Goal: Communication & Community: Answer question/provide support

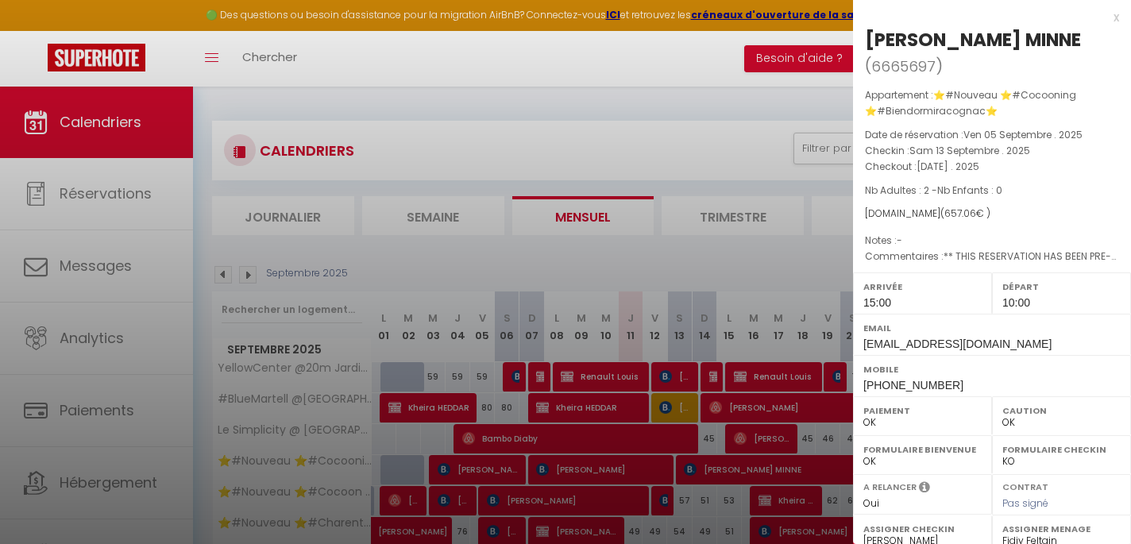
select select "0"
select select "51297"
select select "51353"
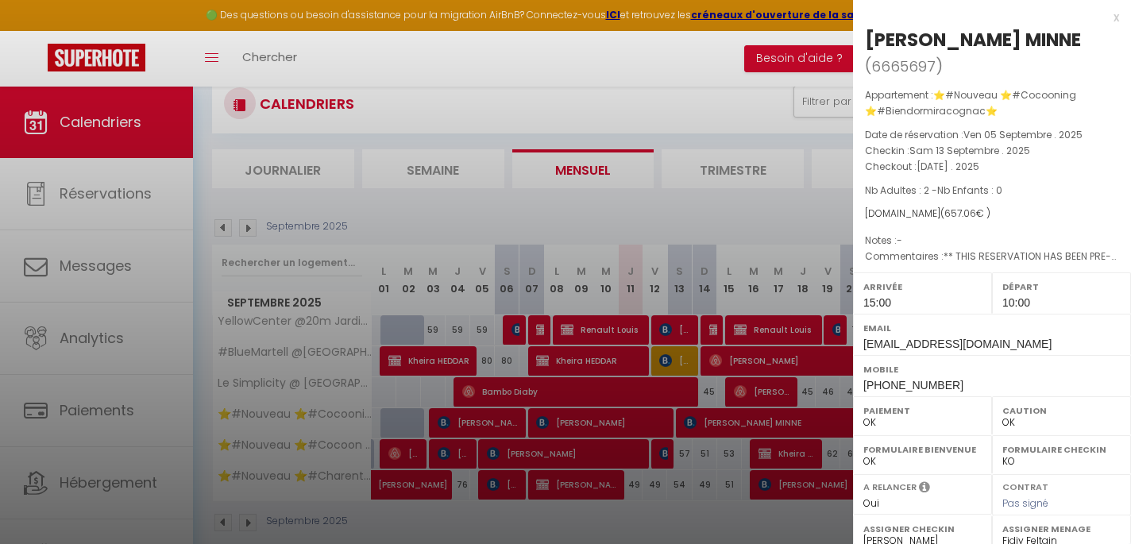
click at [461, 72] on div at bounding box center [565, 272] width 1131 height 544
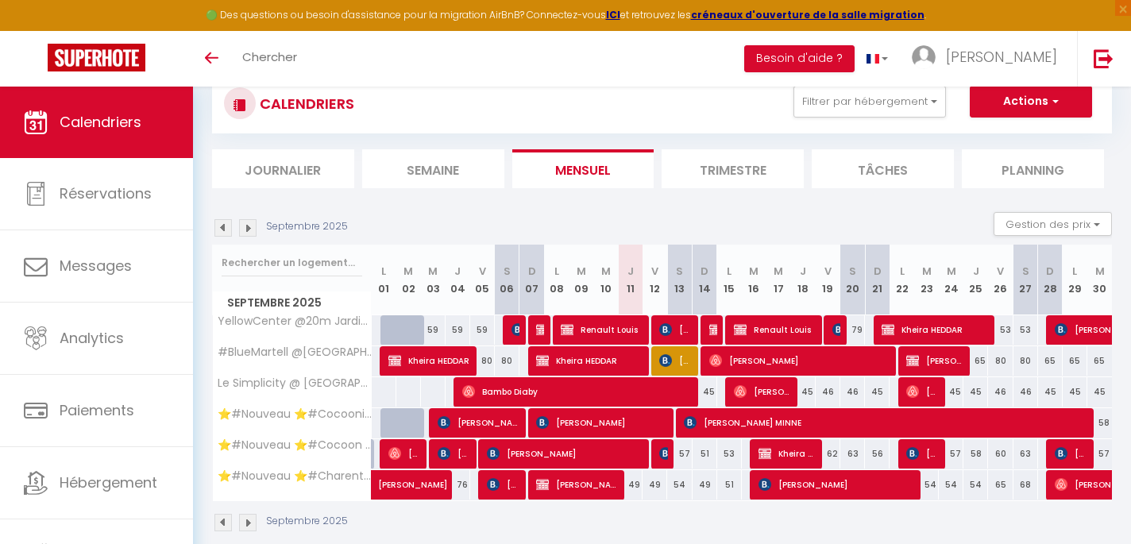
click at [245, 232] on img at bounding box center [247, 227] width 17 height 17
select select
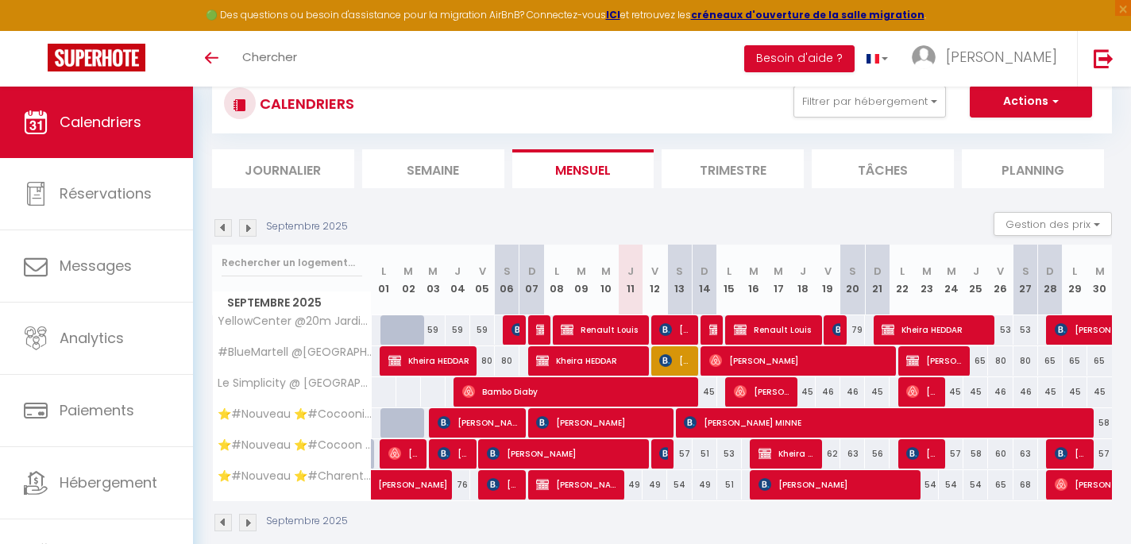
select select
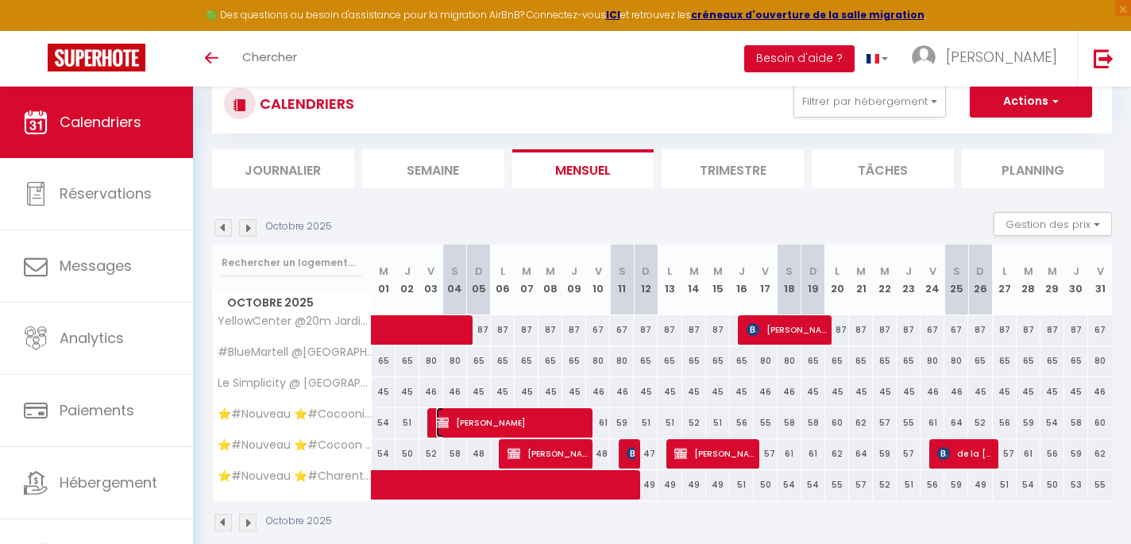
click at [474, 427] on span "[PERSON_NAME]" at bounding box center [511, 422] width 151 height 30
select select "OK"
select select "KO"
select select "0"
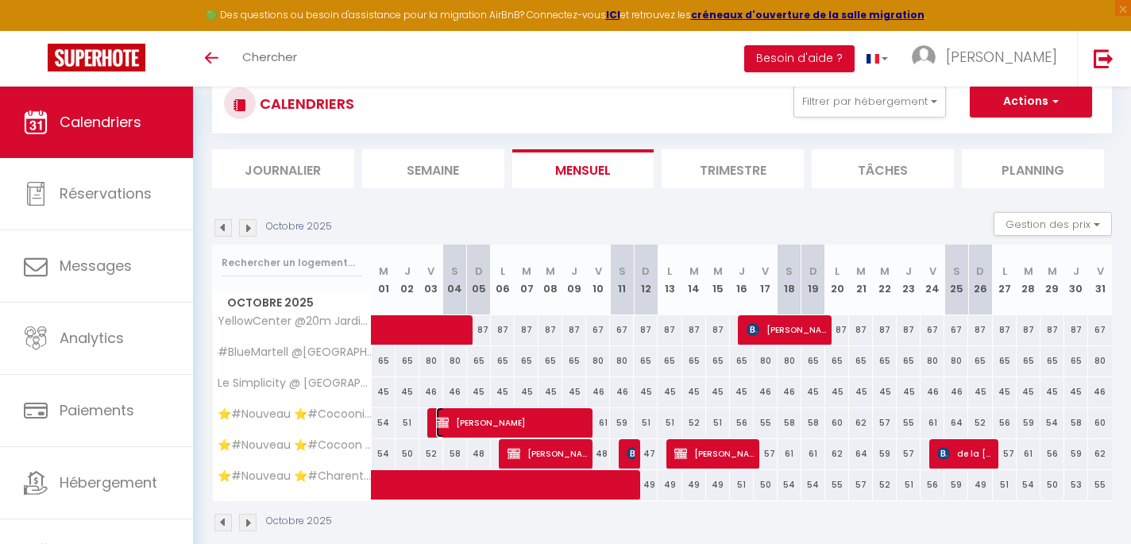
select select "1"
select select
select select "51297"
select select "51353"
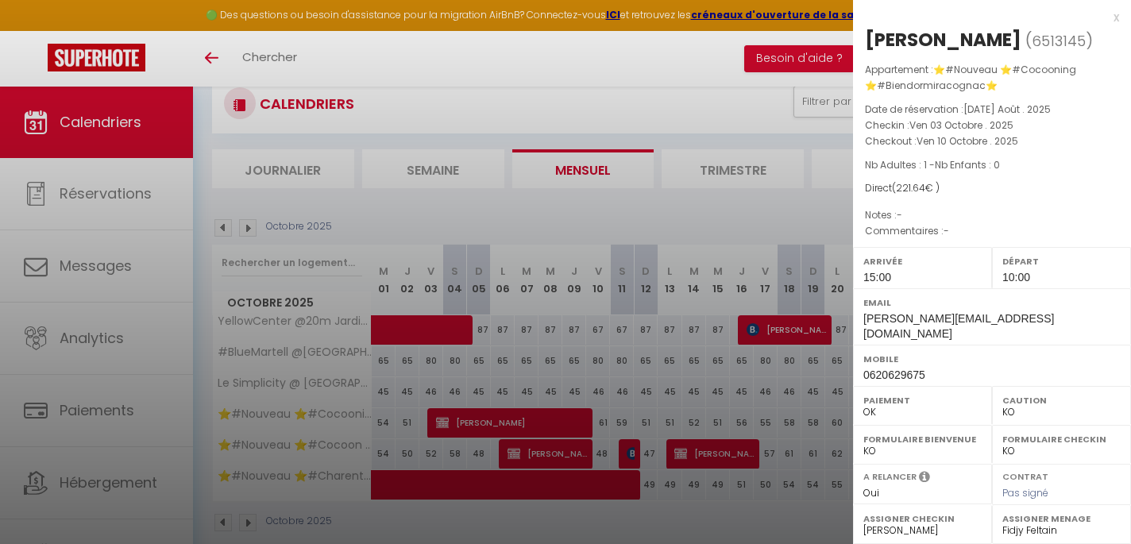
click at [1116, 17] on div "x" at bounding box center [986, 17] width 266 height 19
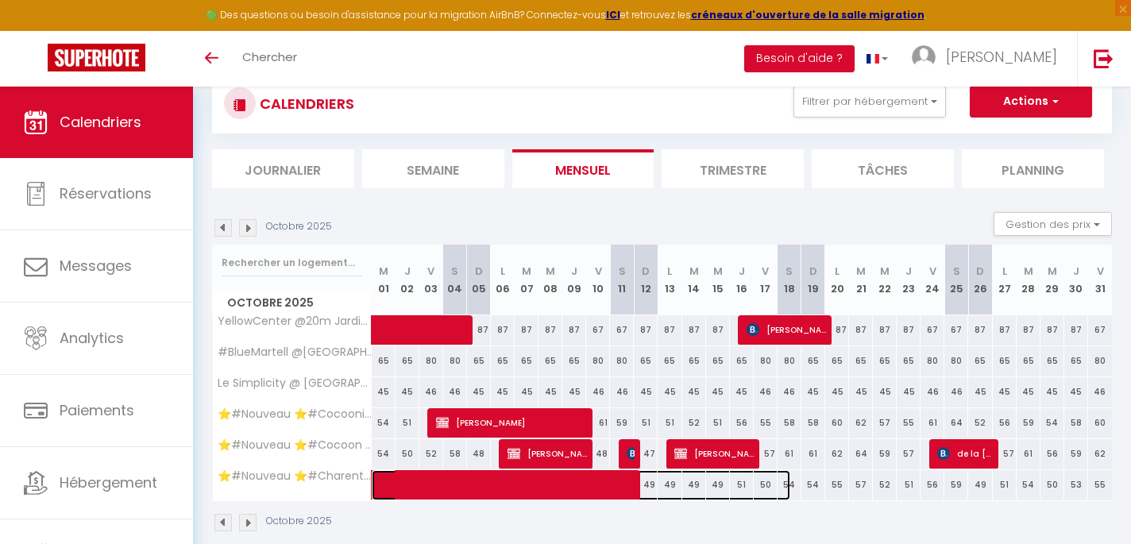
click at [516, 477] on span at bounding box center [589, 485] width 402 height 30
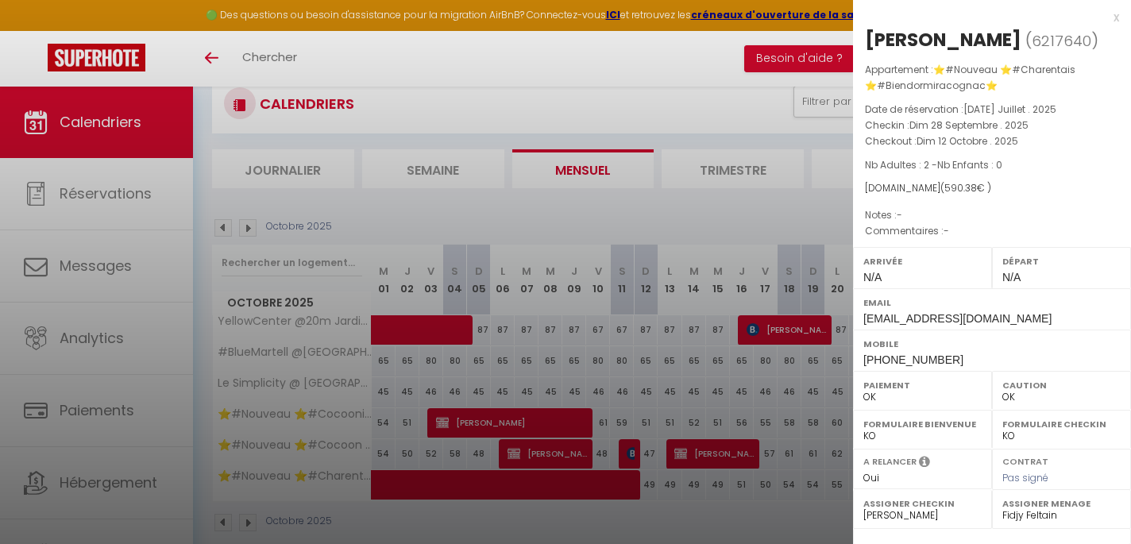
click at [1111, 19] on div "x" at bounding box center [986, 17] width 266 height 19
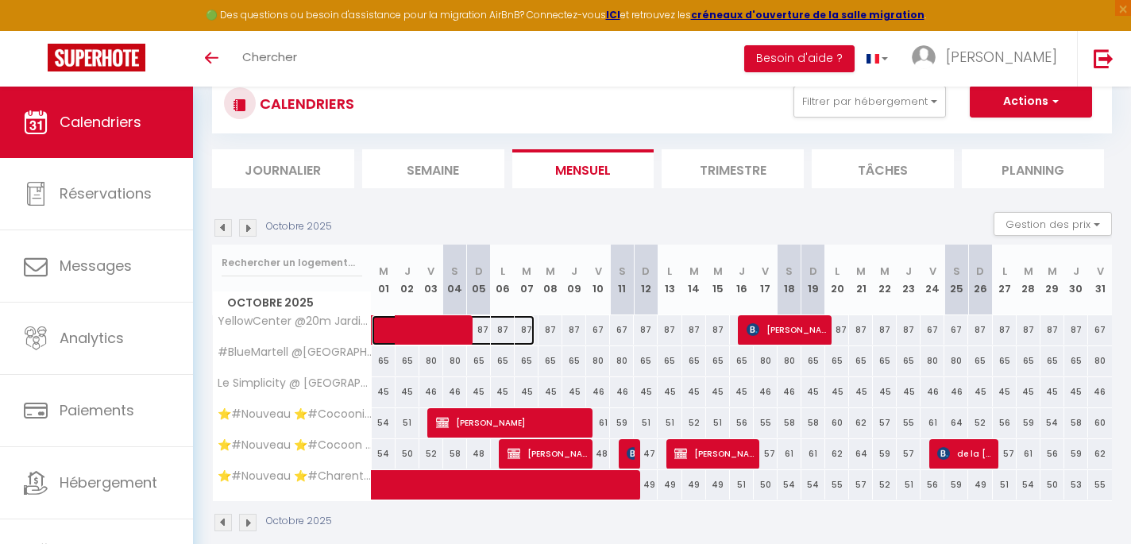
click at [453, 329] on span at bounding box center [461, 330] width 146 height 30
select select "KO"
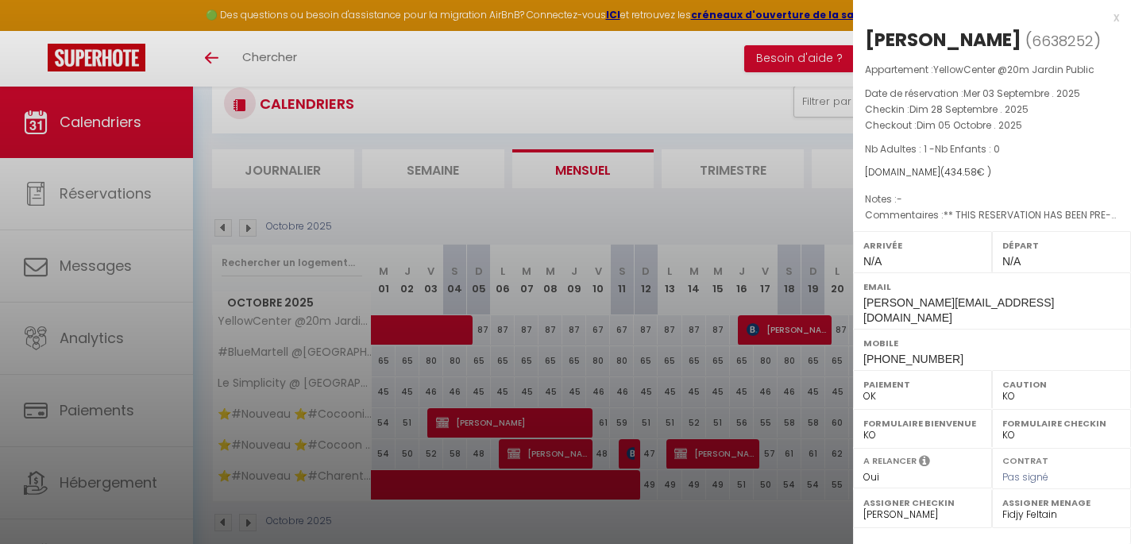
click at [1119, 15] on div "x [PERSON_NAME] ( 6638252 ) Appartement : YellowCenter @20m Jardin Public Date …" at bounding box center [992, 377] width 278 height 755
click at [805, 335] on div at bounding box center [565, 272] width 1131 height 544
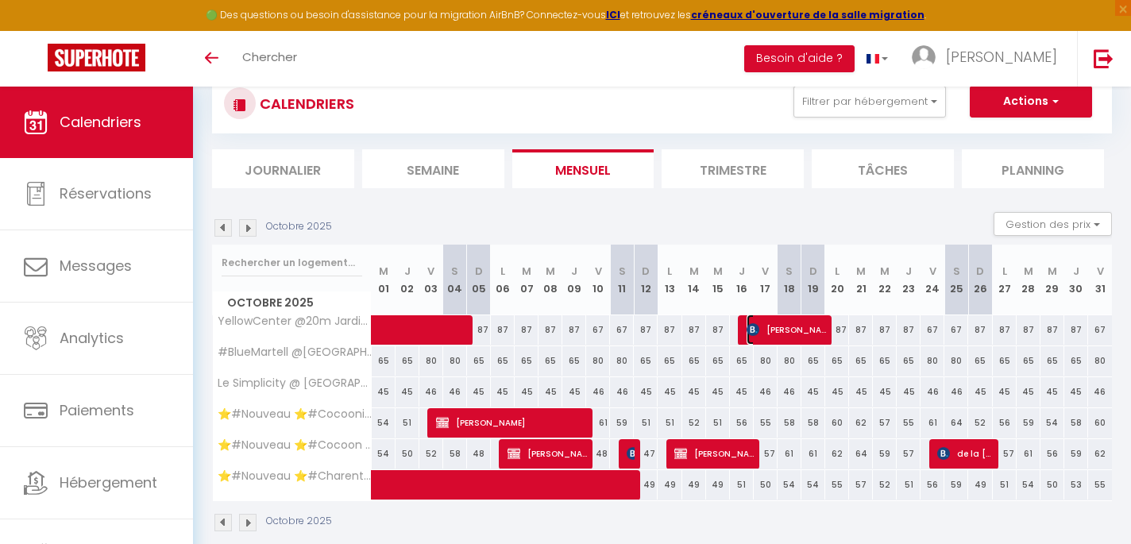
click at [805, 335] on span "[PERSON_NAME]" at bounding box center [785, 329] width 79 height 30
select select
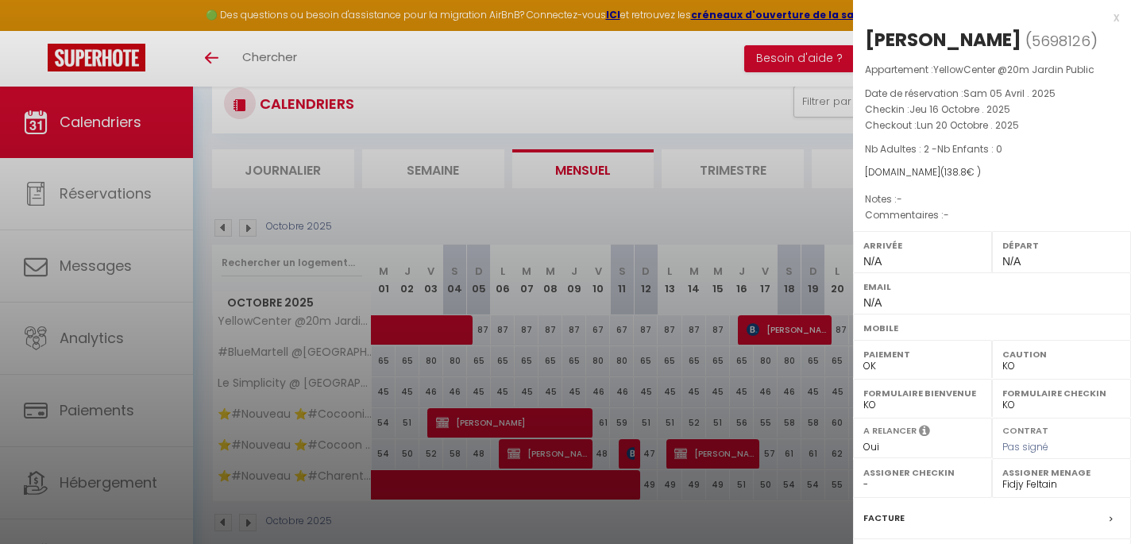
click at [221, 229] on div at bounding box center [565, 272] width 1131 height 544
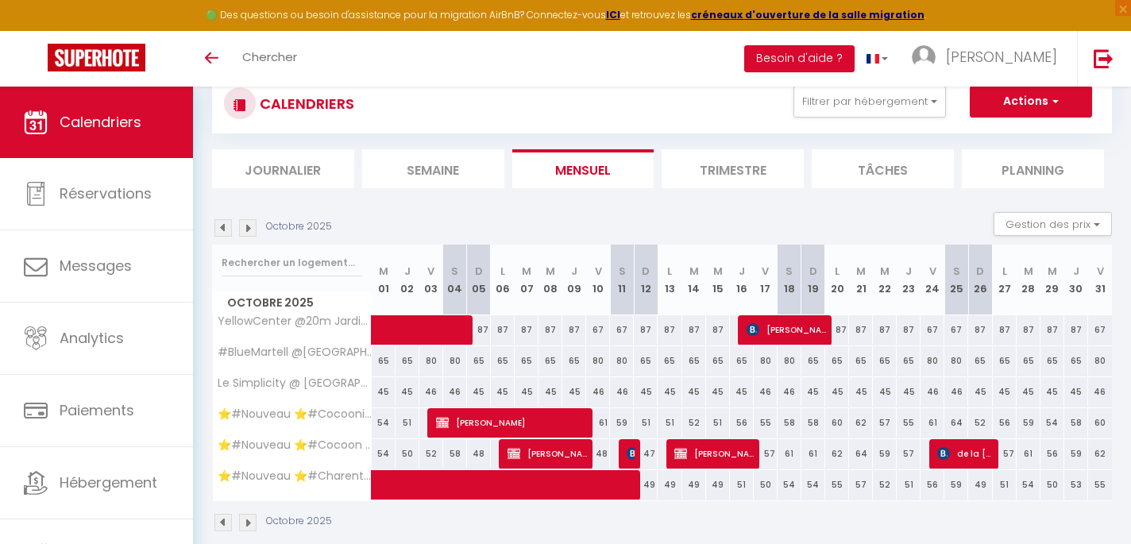
click at [221, 229] on img at bounding box center [222, 227] width 17 height 17
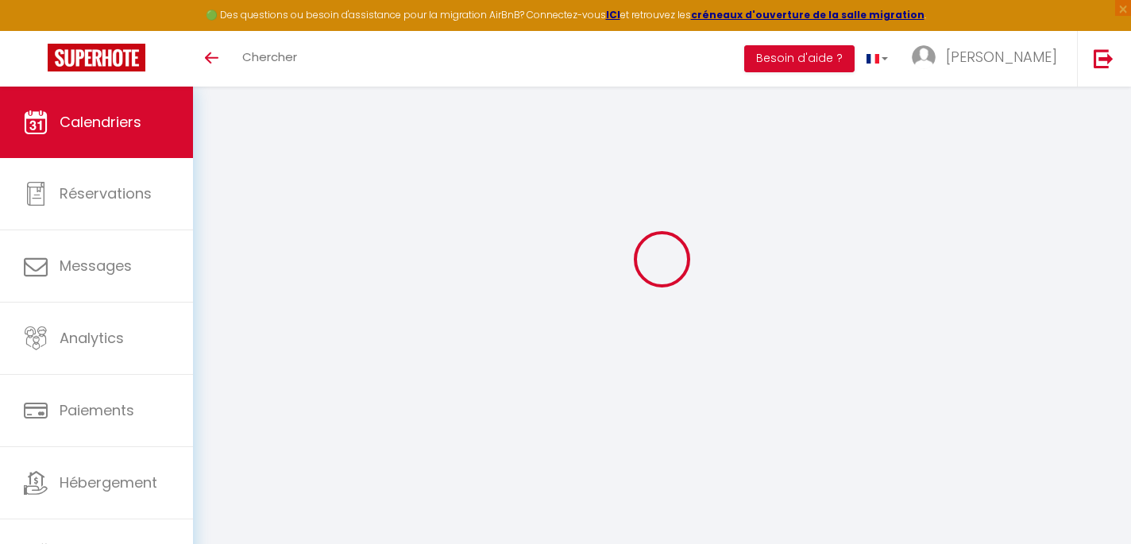
select select "KO"
select select "0"
select select "51353"
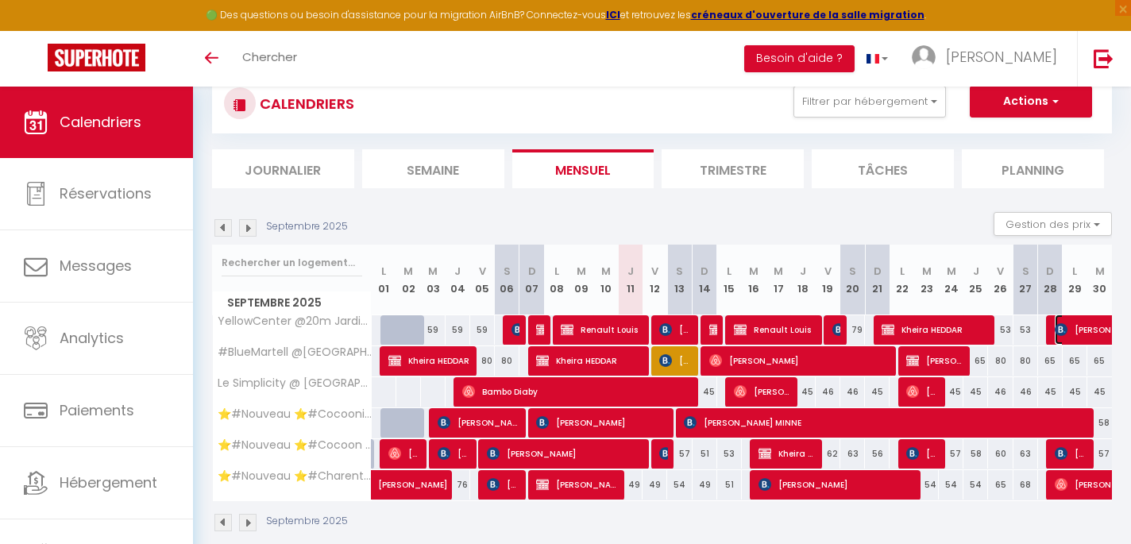
select select "51297"
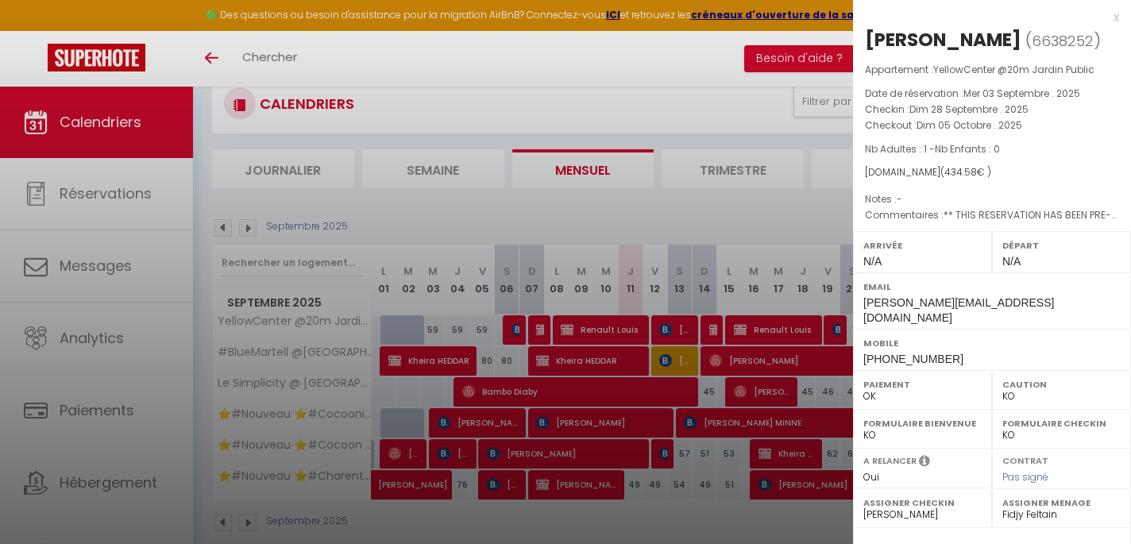
click at [821, 348] on div at bounding box center [565, 272] width 1131 height 544
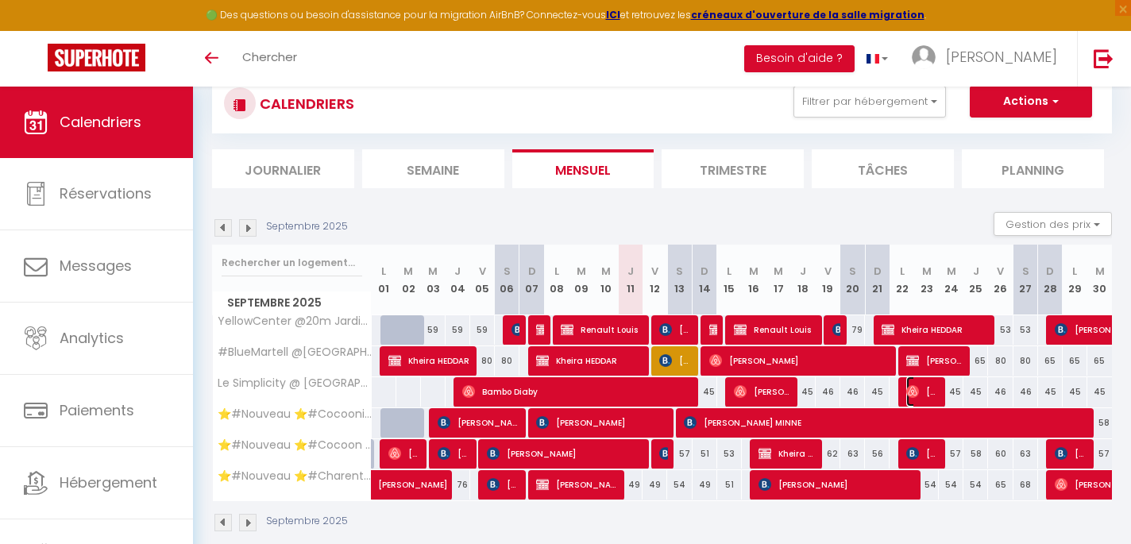
click at [930, 391] on span "[PERSON_NAME]" at bounding box center [922, 391] width 33 height 30
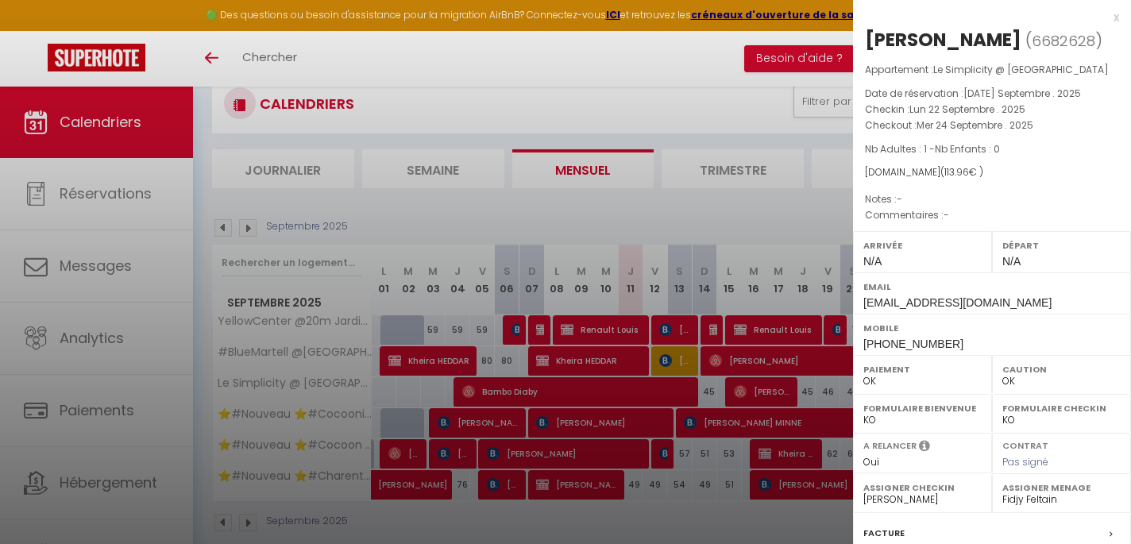
click at [801, 391] on div at bounding box center [565, 272] width 1131 height 544
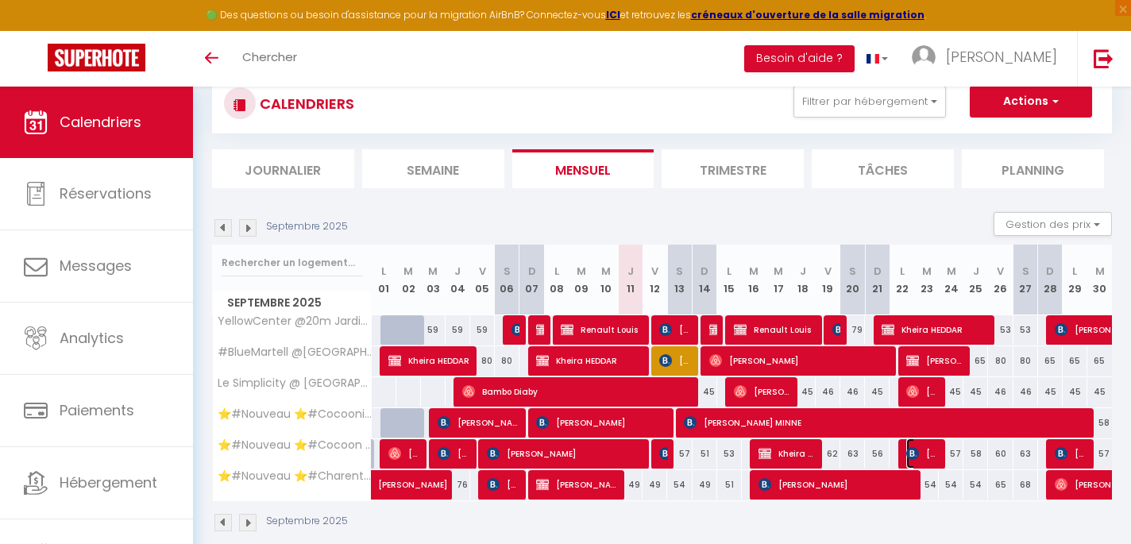
click at [927, 447] on span "[PERSON_NAME]" at bounding box center [922, 453] width 33 height 30
select select "KO"
select select "42870"
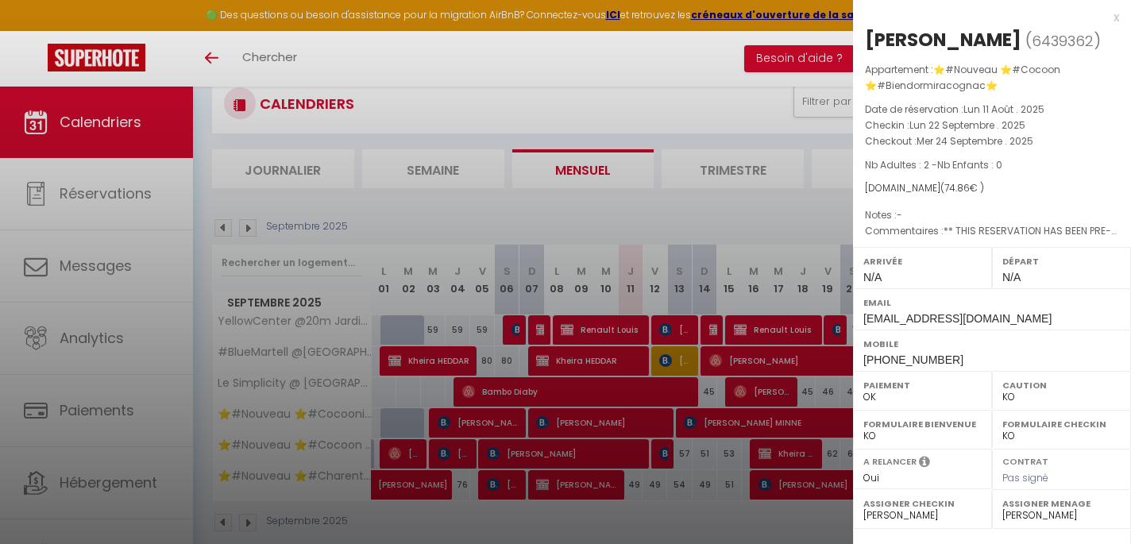
click at [765, 395] on div at bounding box center [565, 272] width 1131 height 544
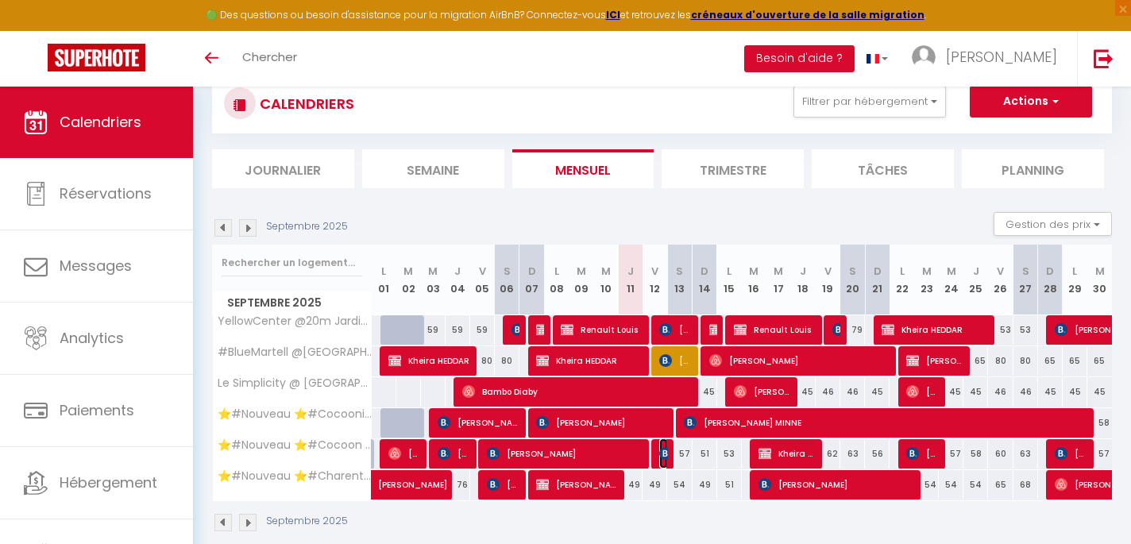
click at [660, 459] on img at bounding box center [665, 453] width 13 height 13
select select "OK"
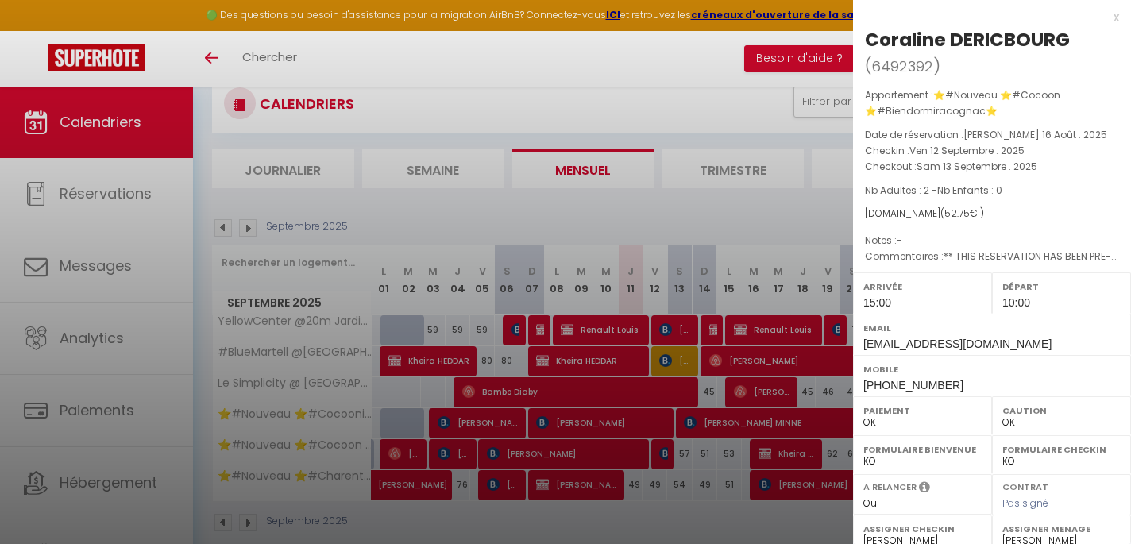
click at [631, 454] on div at bounding box center [565, 272] width 1131 height 544
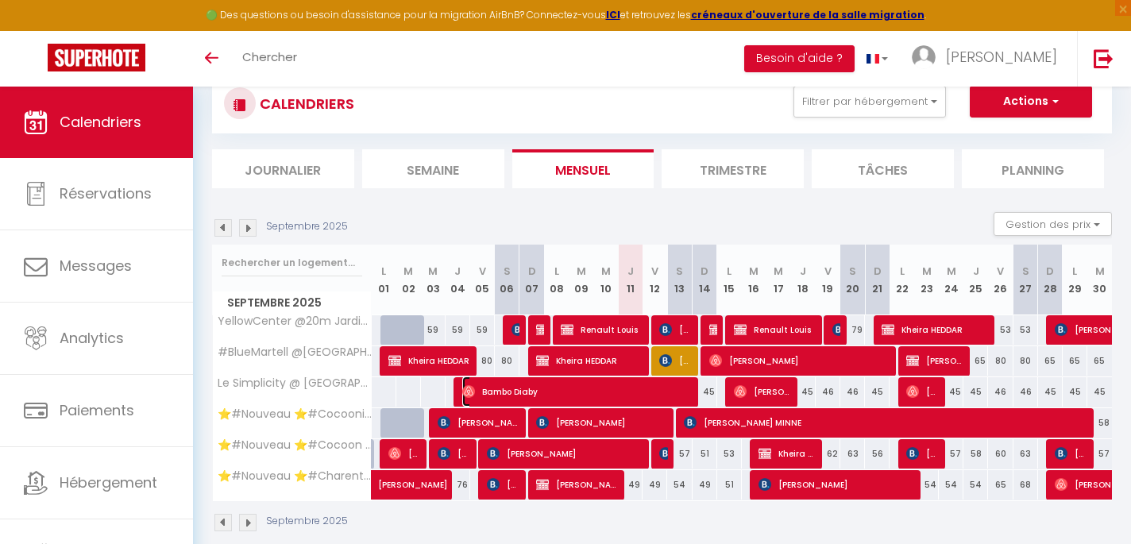
click at [645, 399] on span "Bambo Diaby" at bounding box center [576, 391] width 229 height 30
select select "0"
select select "51353"
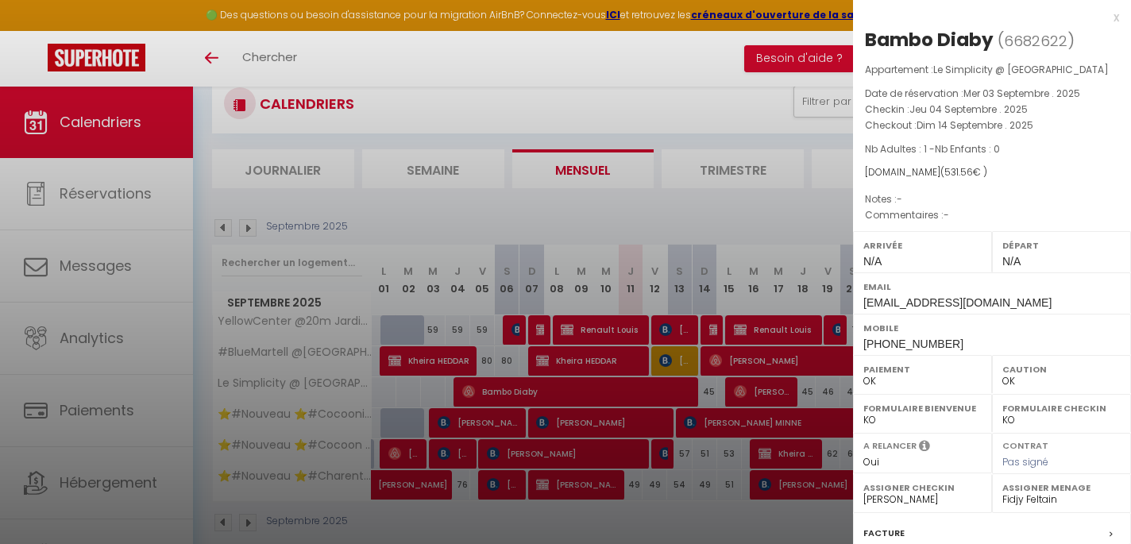
click at [663, 215] on div at bounding box center [565, 272] width 1131 height 544
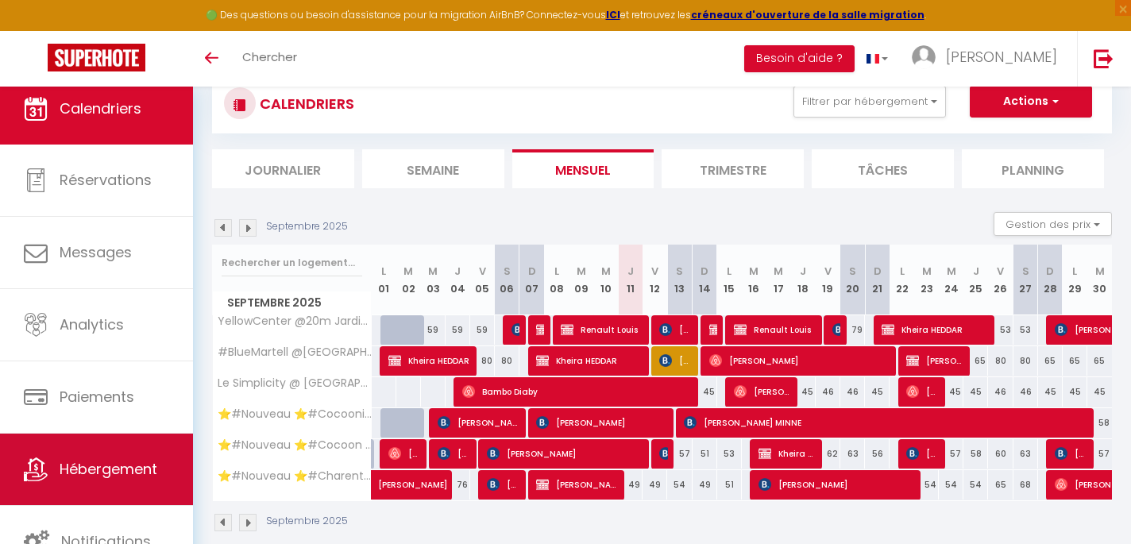
scroll to position [13, 0]
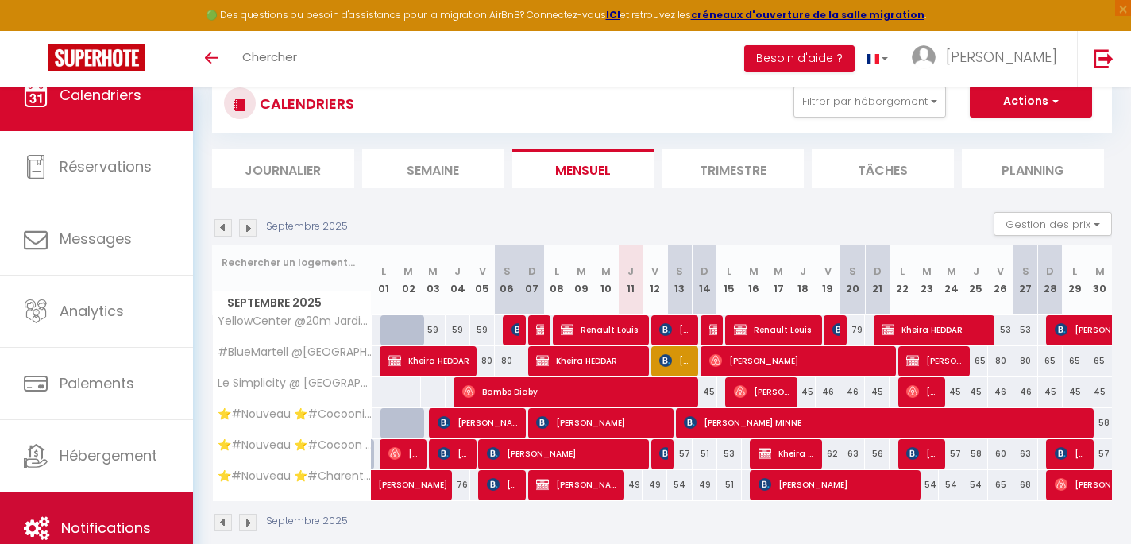
click at [110, 512] on link "Notifications" at bounding box center [96, 527] width 193 height 71
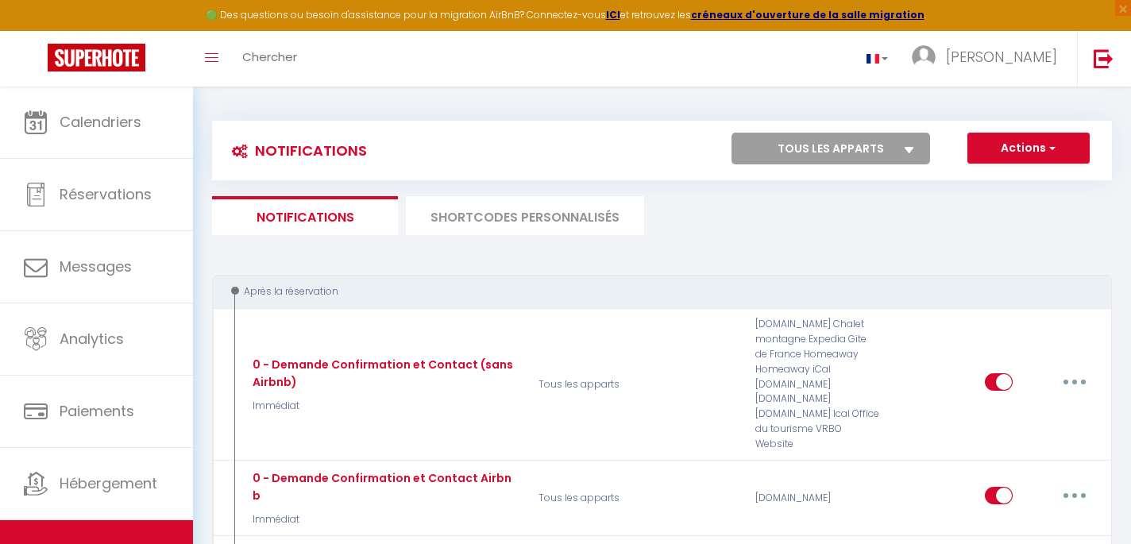
select select
checkbox input "false"
select select
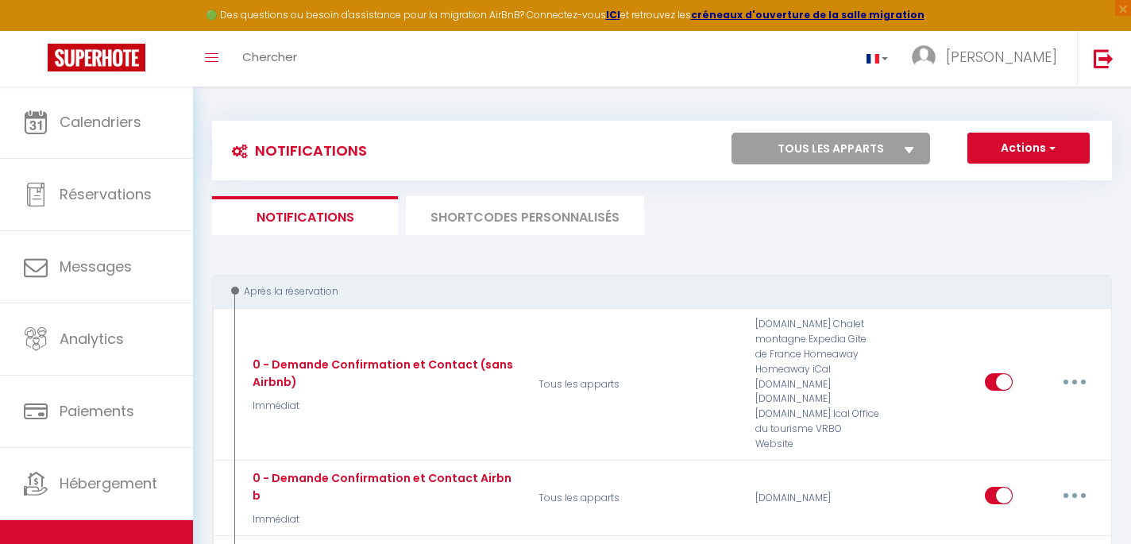
checkbox input "false"
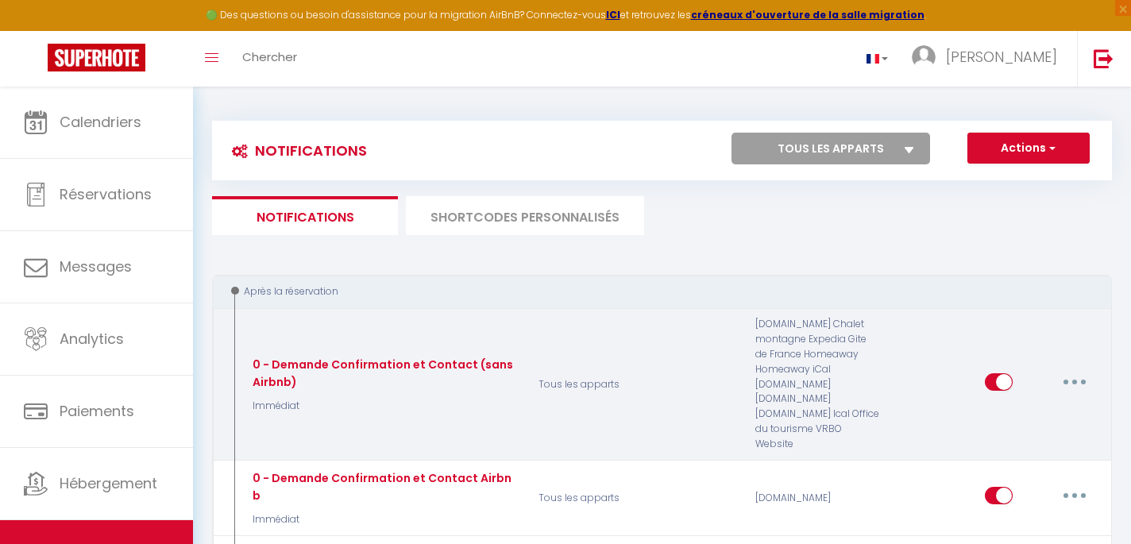
click at [1081, 372] on button "button" at bounding box center [1074, 381] width 44 height 25
click at [1041, 411] on link "Editer" at bounding box center [1033, 418] width 118 height 27
type input "0 - Demande Confirmation et Contact (sans Airbnb)"
select select "Immédiat"
select select "if_booking_is_paid"
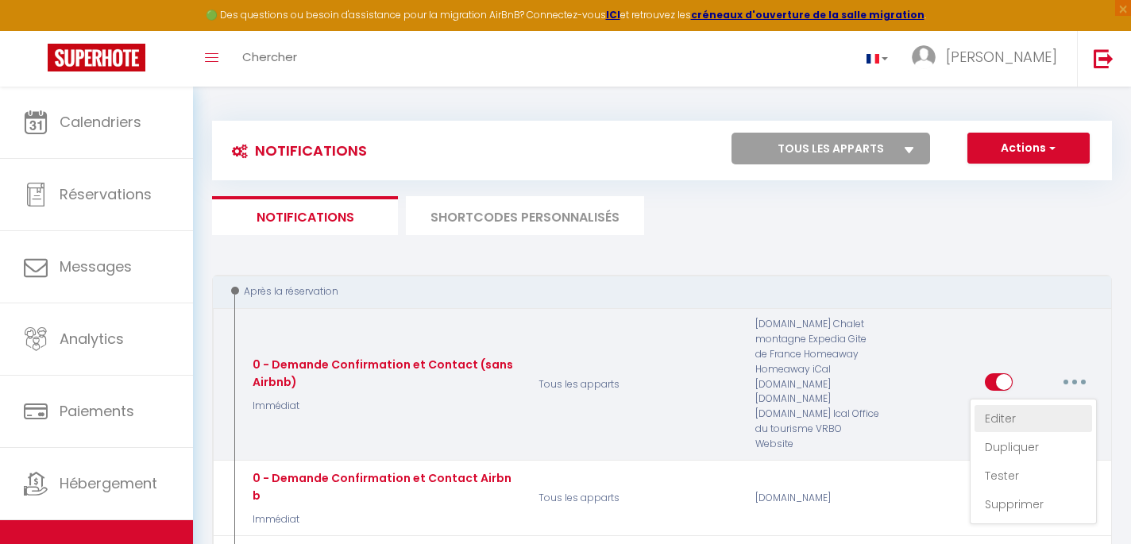
checkbox input "true"
checkbox input "false"
radio input "true"
type input "Merci d'avoir confirmé votre réservation - [BOOKING:ID] - [GUEST:FIRST_NAME] [G…"
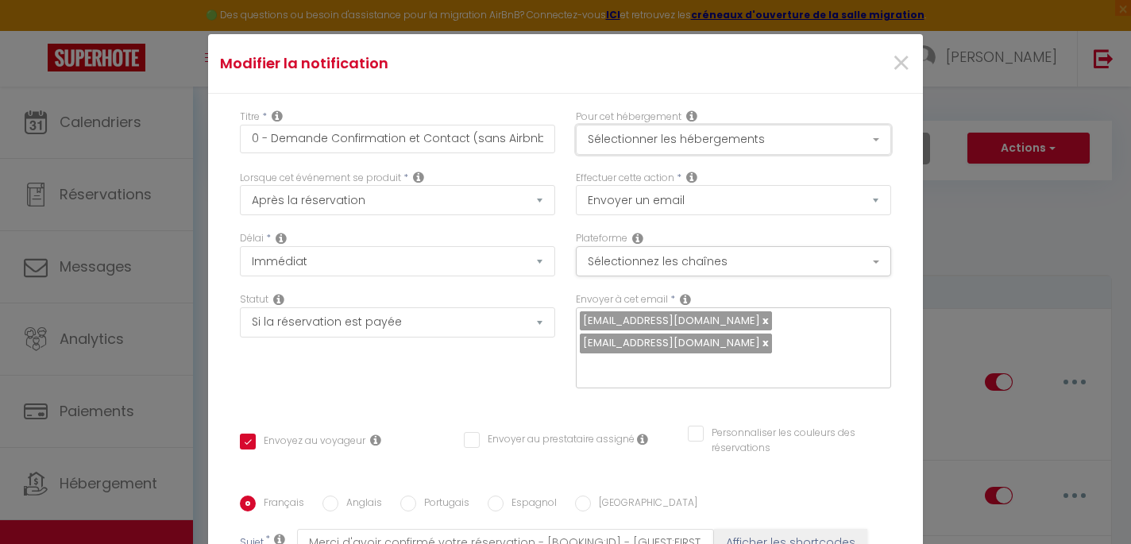
click at [730, 146] on button "Sélectionner les hébergements" at bounding box center [733, 140] width 315 height 30
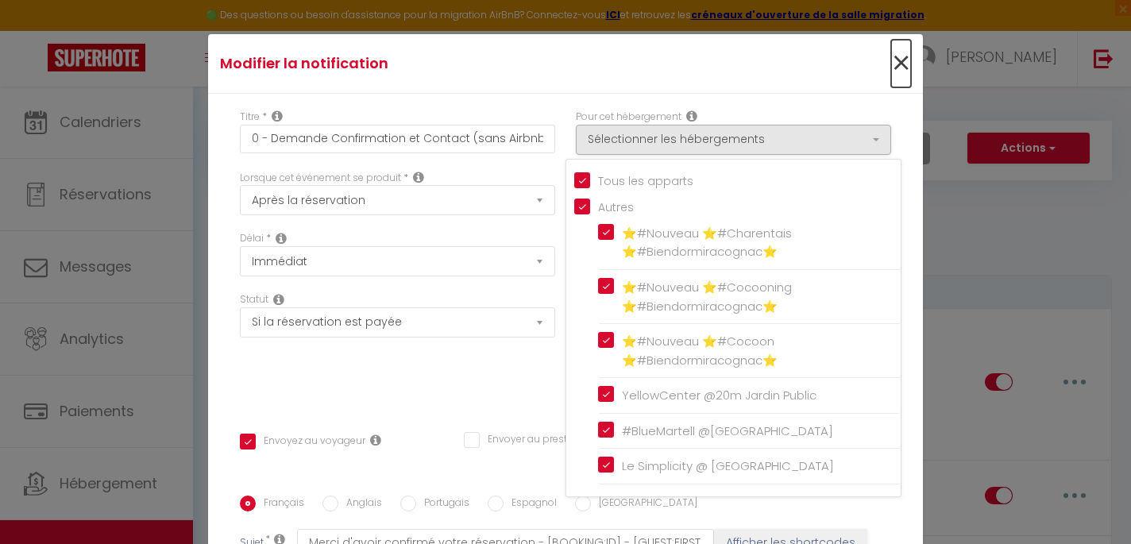
click at [903, 57] on span "×" at bounding box center [901, 64] width 20 height 48
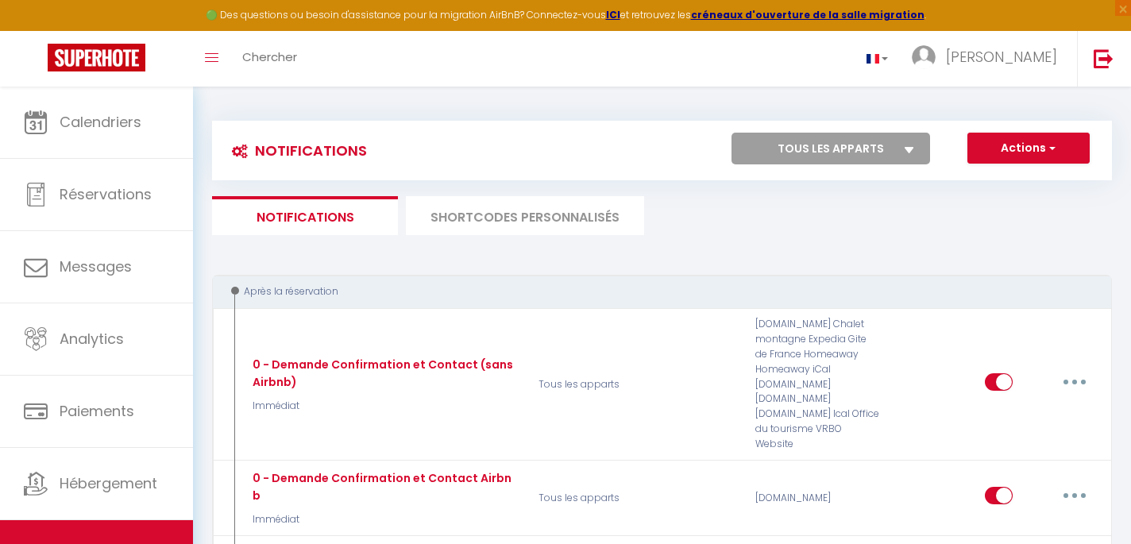
click at [669, 218] on ul "Notifications SHORTCODES PERSONNALISÉS" at bounding box center [662, 215] width 900 height 39
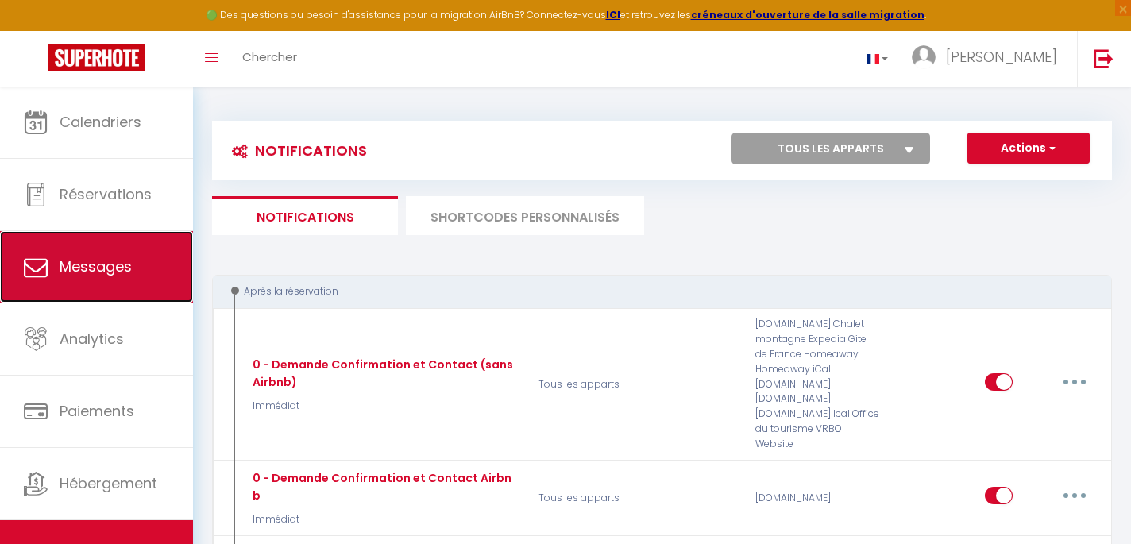
click at [130, 290] on link "Messages" at bounding box center [96, 266] width 193 height 71
select select "message"
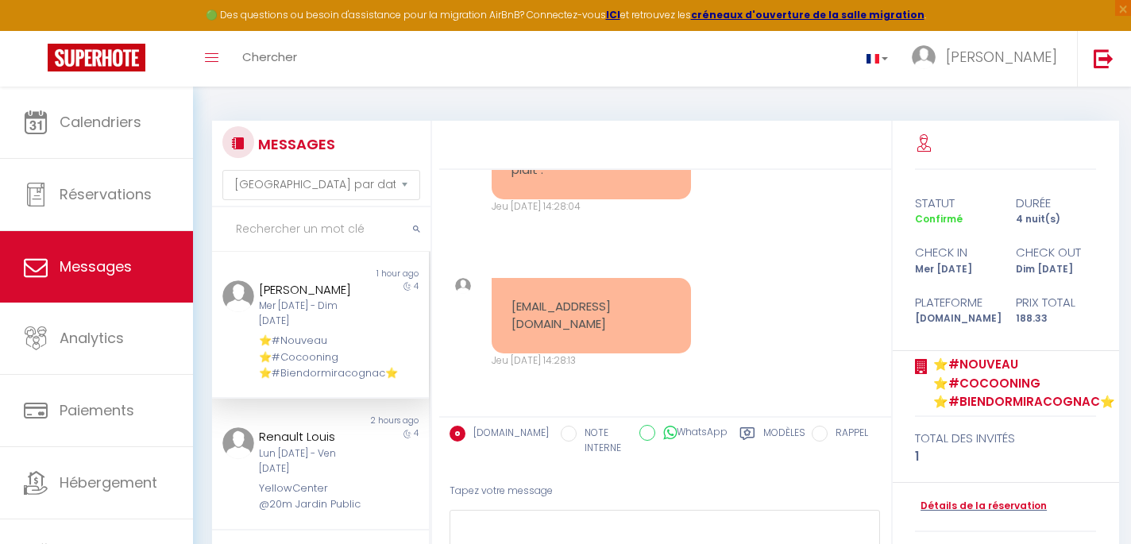
scroll to position [16760, 0]
click at [375, 486] on div "4" at bounding box center [402, 469] width 54 height 85
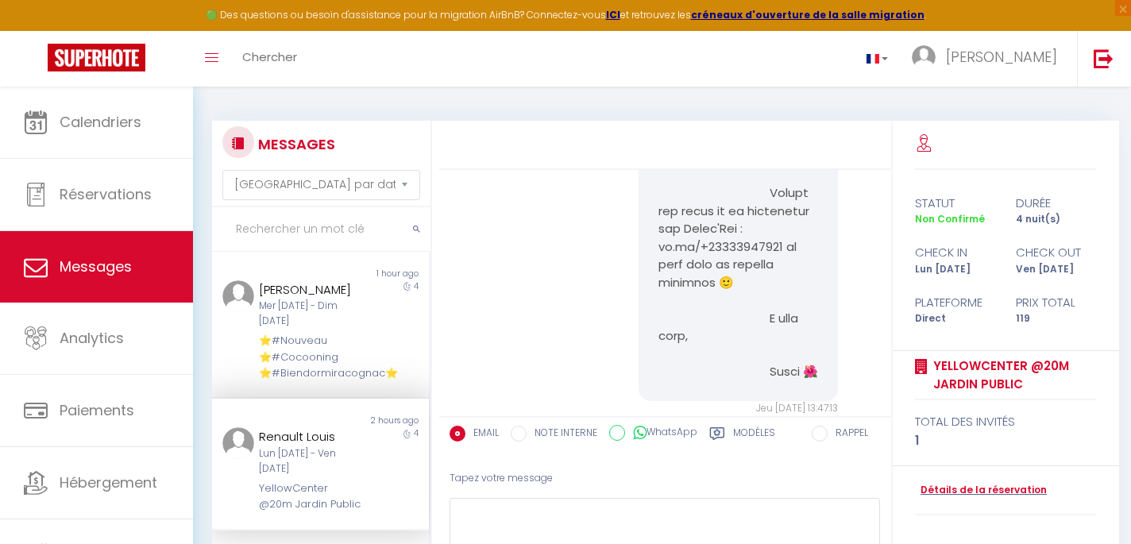
scroll to position [4700, 0]
click at [329, 329] on div "Mer [DATE] - Dim [DATE]" at bounding box center [312, 314] width 106 height 30
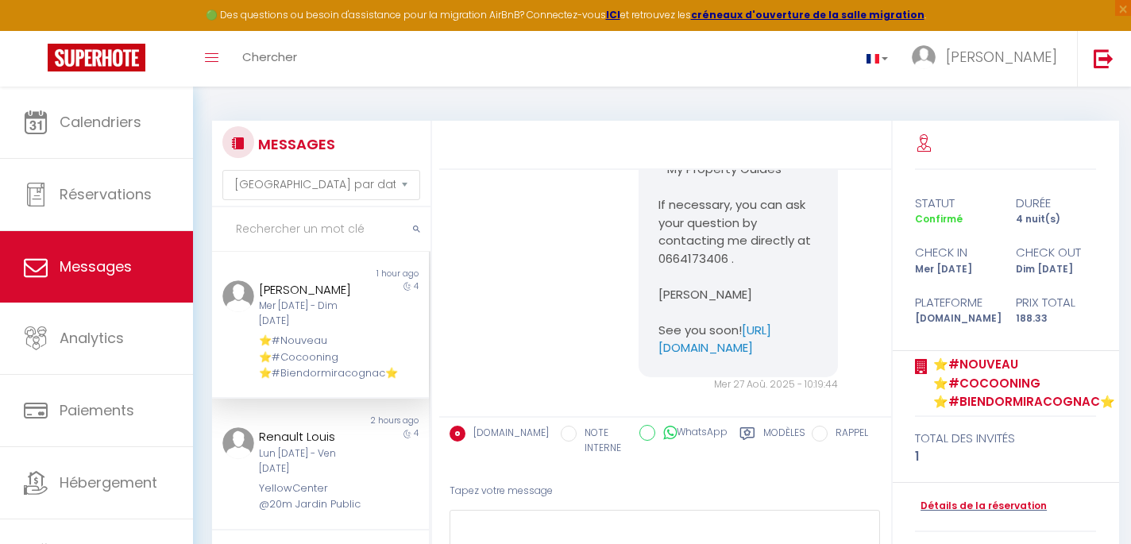
scroll to position [16760, 0]
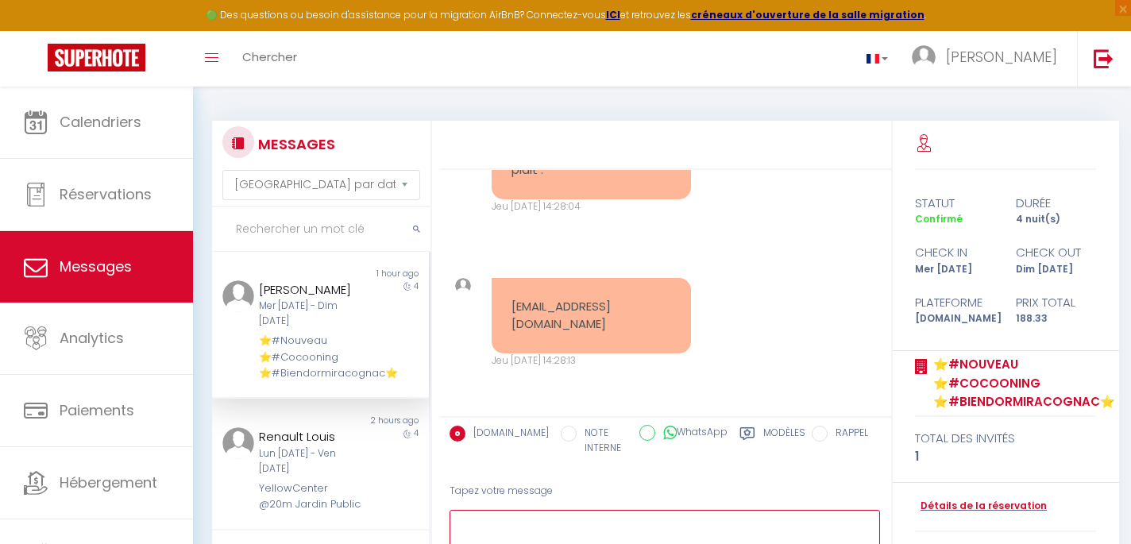
click at [537, 526] on textarea at bounding box center [664, 537] width 431 height 55
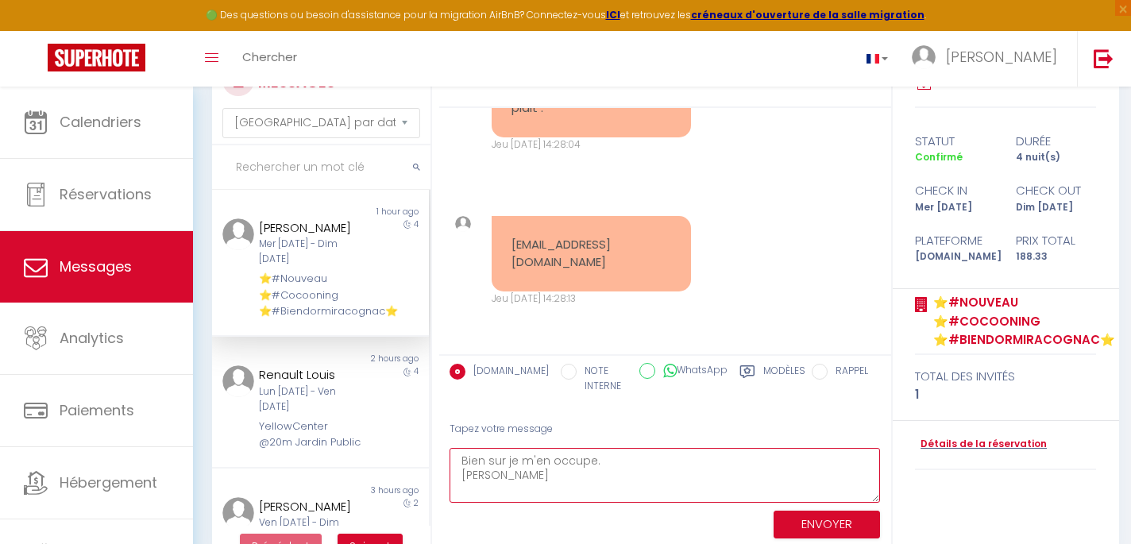
scroll to position [103, 0]
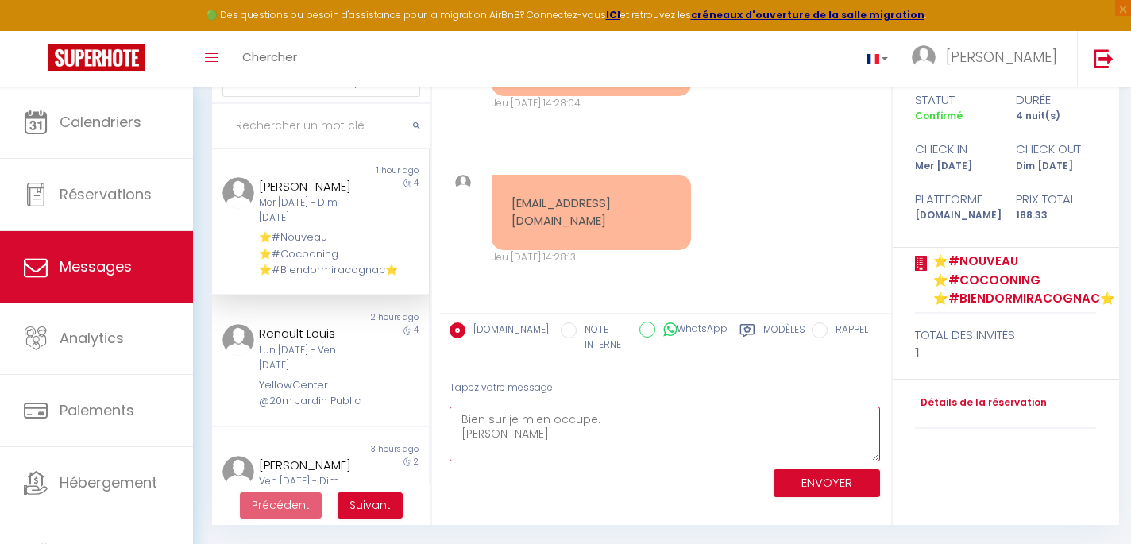
type textarea "Bien sur je m'en occupe. [PERSON_NAME]"
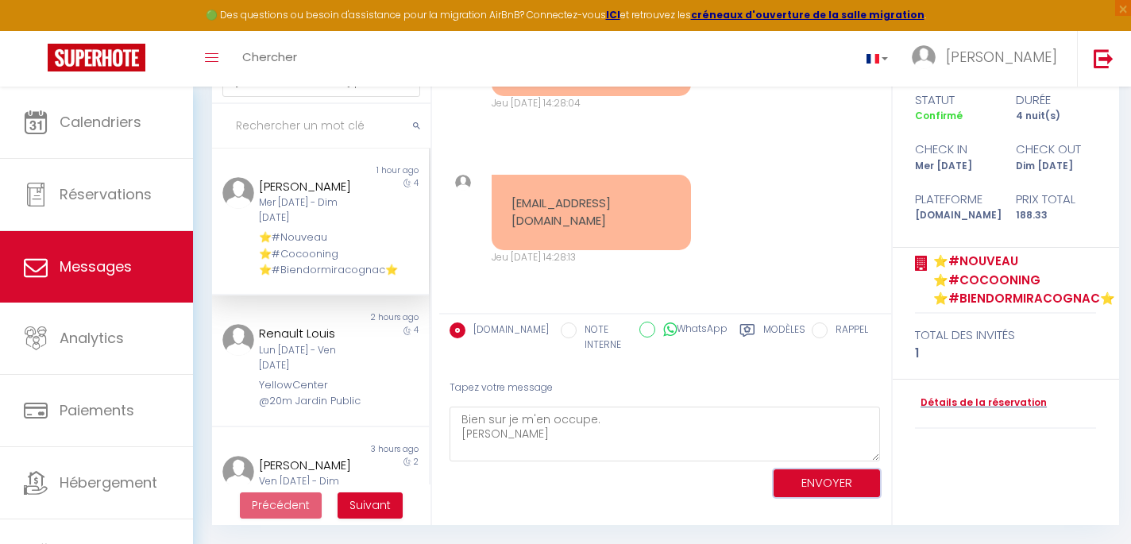
click at [819, 487] on button "ENVOYER" at bounding box center [826, 483] width 106 height 28
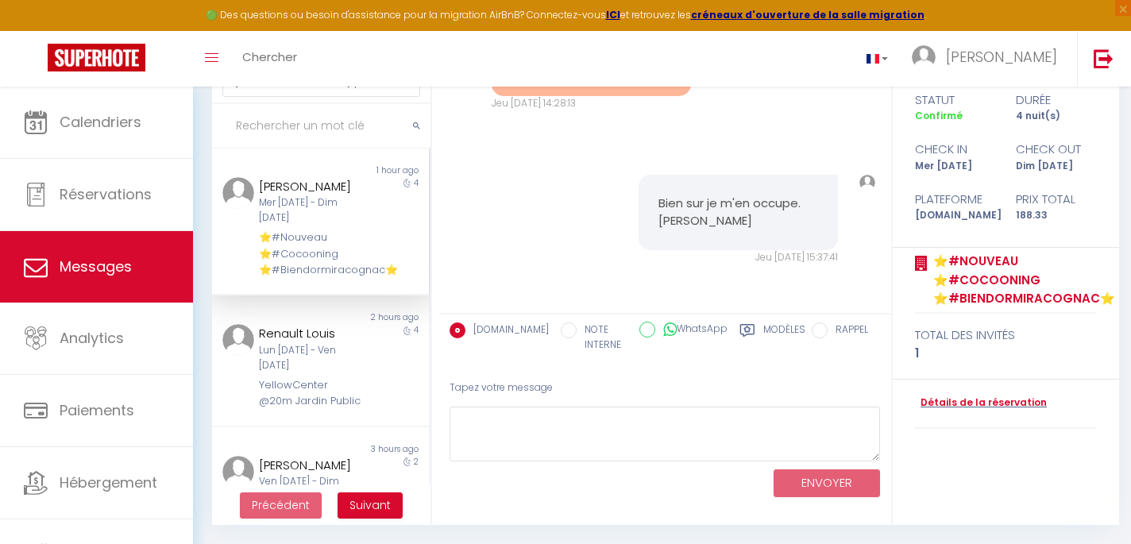
scroll to position [16730, 0]
drag, startPoint x: 588, startPoint y: 251, endPoint x: 504, endPoint y: 232, distance: 86.3
click at [504, 96] on div "[EMAIL_ADDRESS][DOMAIN_NAME]" at bounding box center [590, 58] width 199 height 75
copy pre "[EMAIL_ADDRESS][DOMAIN_NAME]"
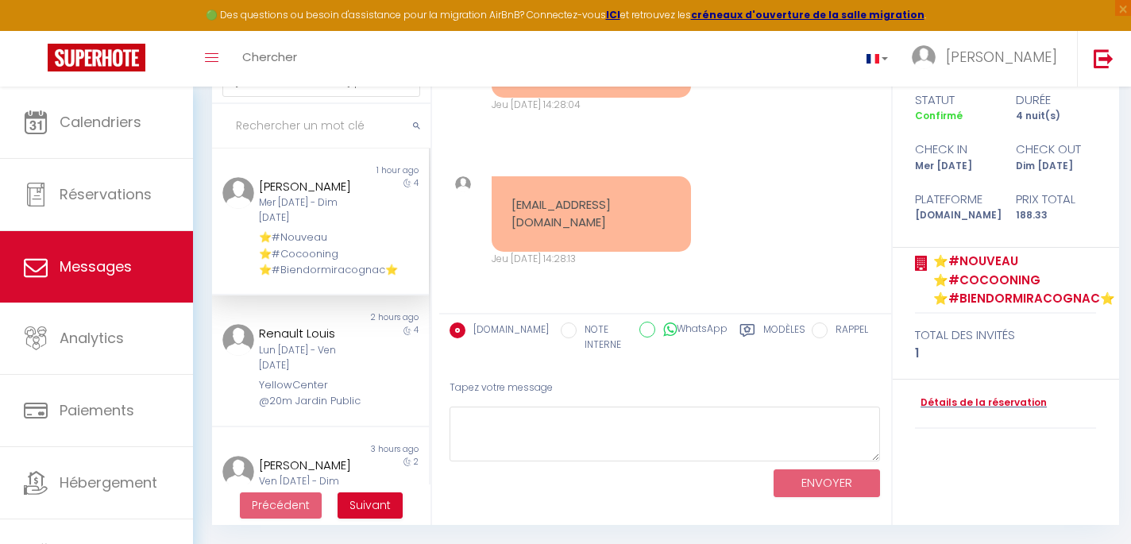
scroll to position [16471, 0]
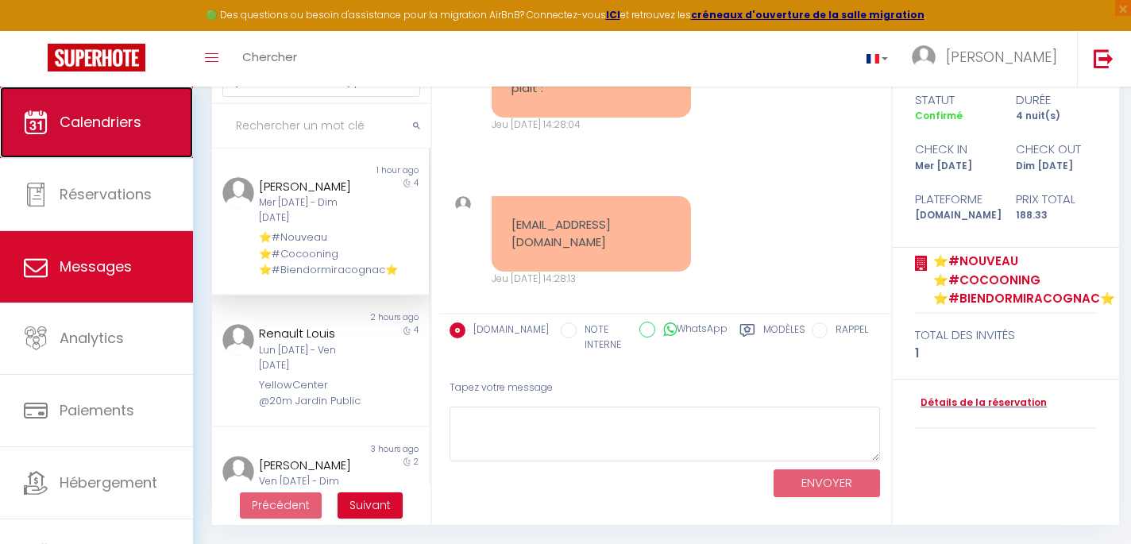
click at [146, 147] on link "Calendriers" at bounding box center [96, 122] width 193 height 71
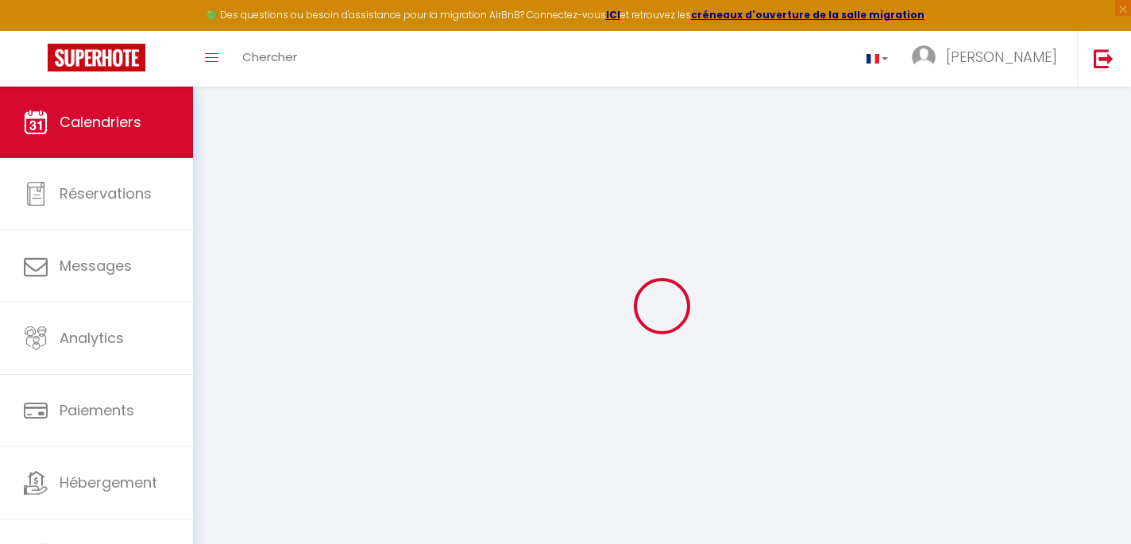
select select
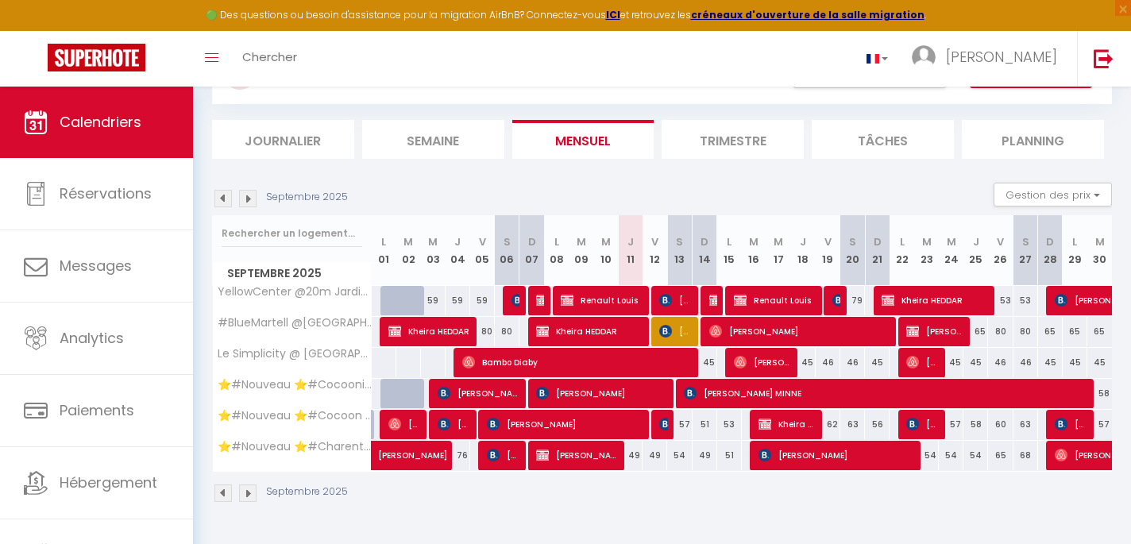
scroll to position [87, 0]
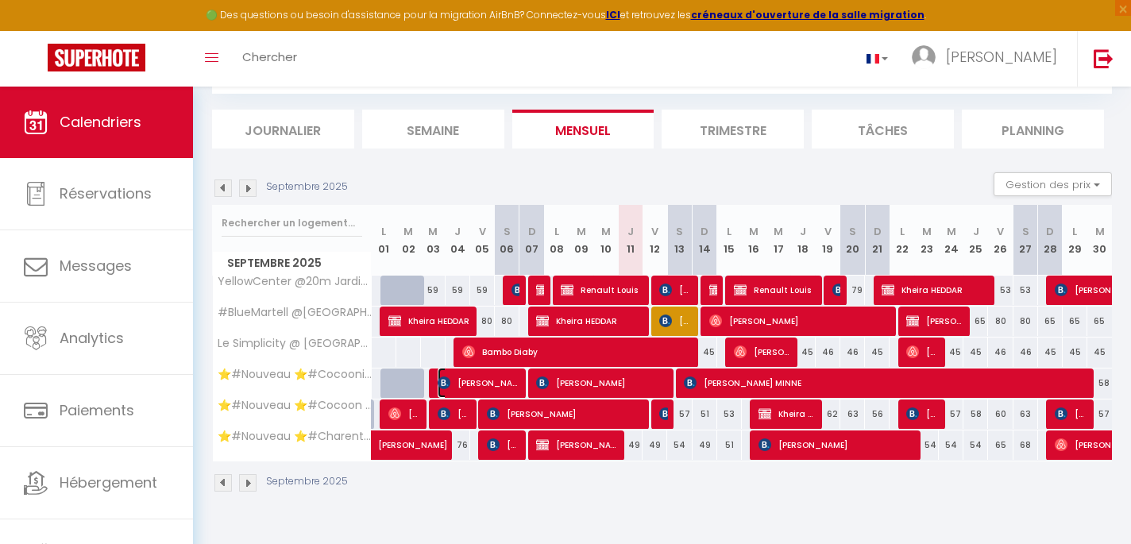
click at [495, 379] on span "[PERSON_NAME]" at bounding box center [478, 383] width 82 height 30
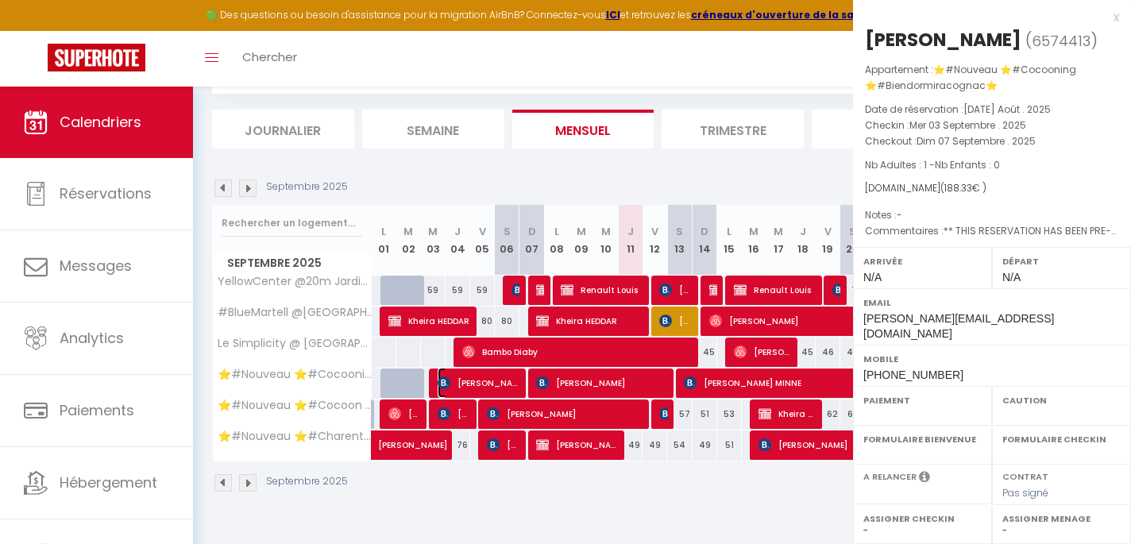
select select "OK"
select select "0"
select select "1"
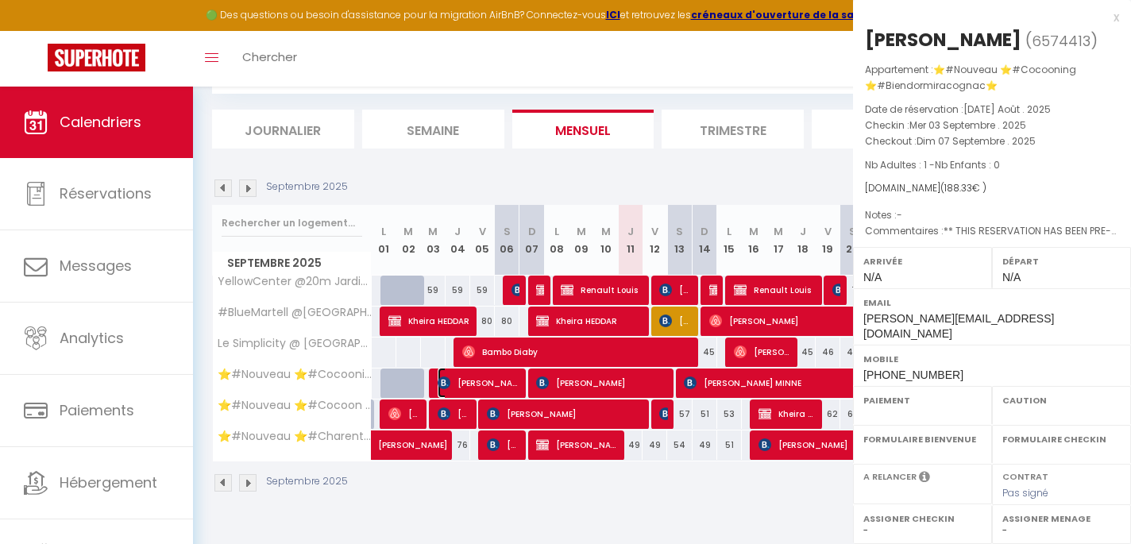
select select
select select "51297"
select select "51353"
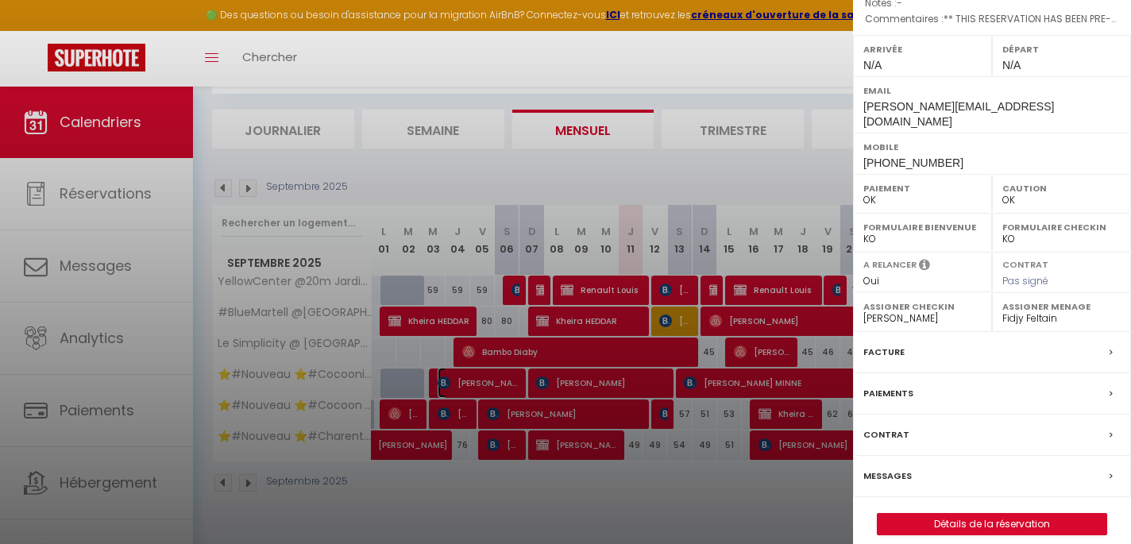
scroll to position [213, 0]
click at [937, 372] on div "Facture" at bounding box center [992, 351] width 278 height 41
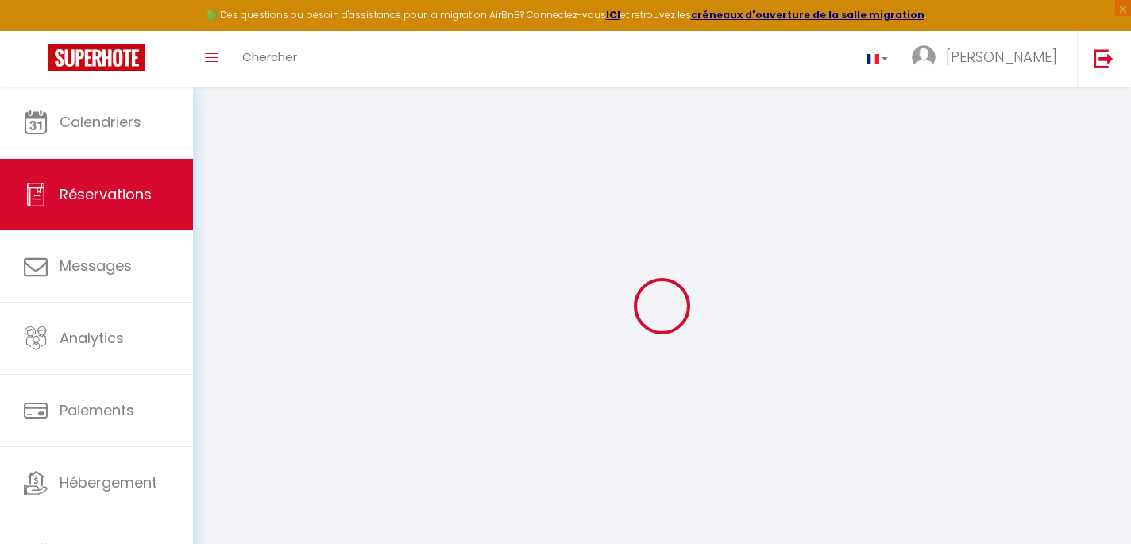
select select "taxes"
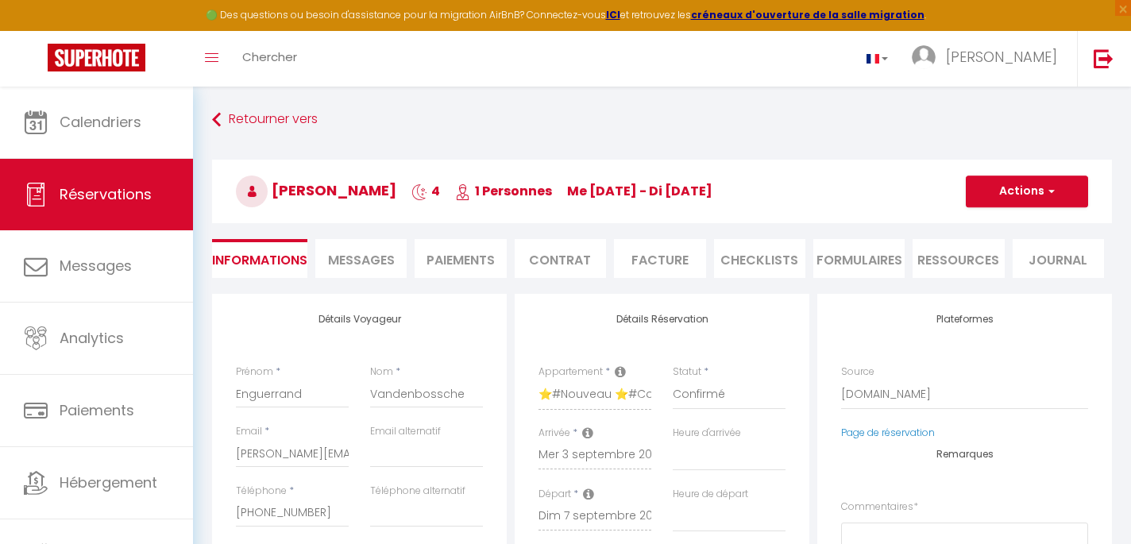
select select
checkbox input "false"
type textarea "** THIS RESERVATION HAS BEEN PRE-PAID ** Je voyage pour affaires et il est poss…"
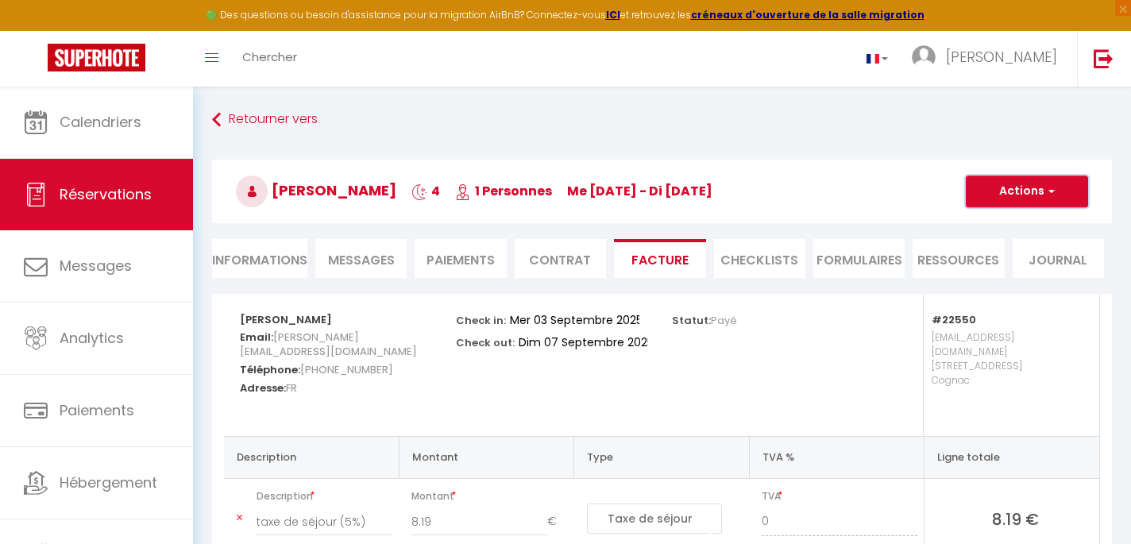
click at [1015, 202] on button "Actions" at bounding box center [1026, 191] width 122 height 32
click at [1008, 264] on link "Envoyer la facture" at bounding box center [1014, 267] width 133 height 21
type input "[PERSON_NAME][EMAIL_ADDRESS][DOMAIN_NAME]"
select select "fr"
type input "Votre facture 6574413 - ⭐️#Nouveau ⭐️#Cocooning ⭐️#Biendormiracognac⭐️"
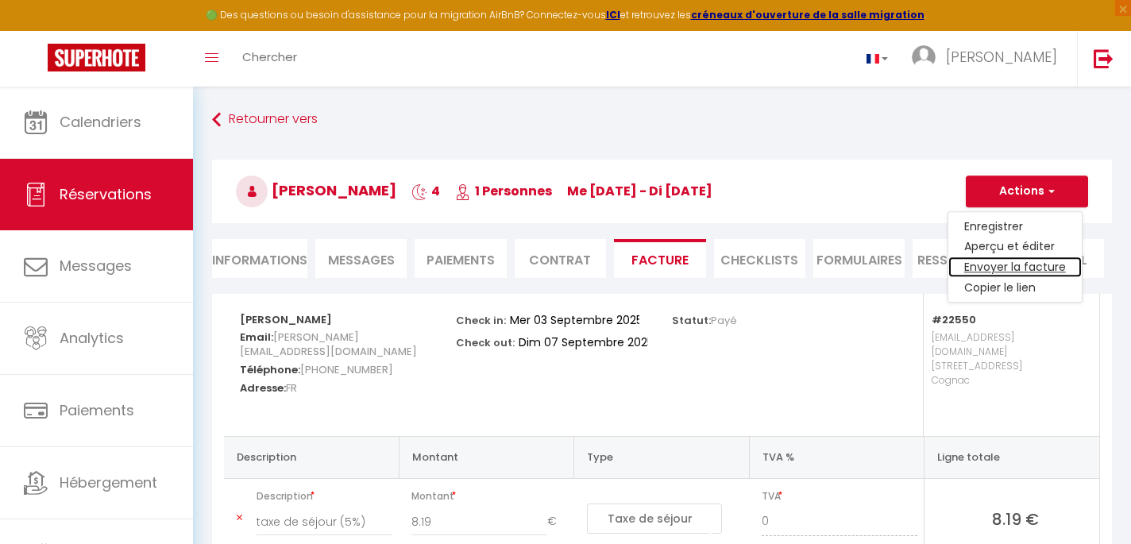
type textarea "Bonjour, Voici le lien pour télécharger votre facture : [URL][DOMAIN_NAME] Déta…"
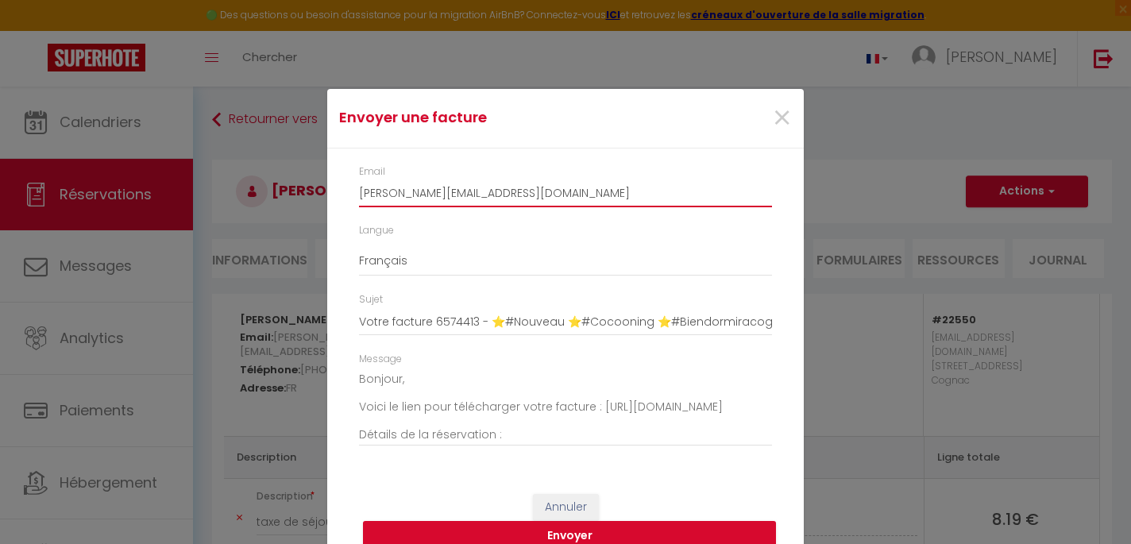
drag, startPoint x: 584, startPoint y: 191, endPoint x: 298, endPoint y: 176, distance: 287.0
click at [298, 176] on div "Envoyer une facture × Email [PERSON_NAME][EMAIL_ADDRESS][DOMAIN_NAME] Langue An…" at bounding box center [565, 272] width 1131 height 544
paste input "nguerrand@tonnelleriedejarnac"
type input "[EMAIL_ADDRESS][DOMAIN_NAME]"
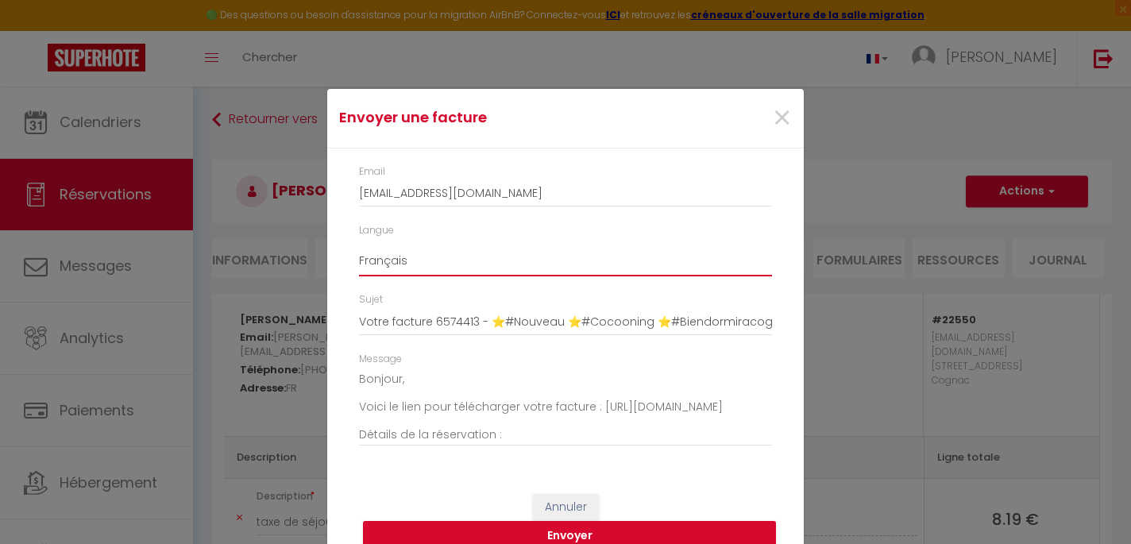
click at [487, 250] on select "Anglais Français Espagnol Portugais" at bounding box center [565, 261] width 413 height 30
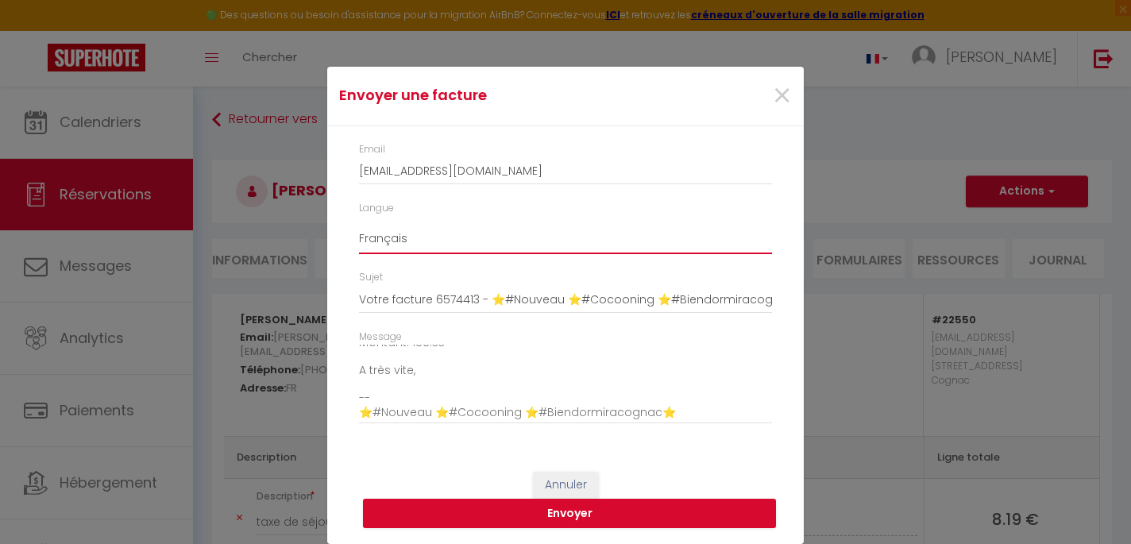
scroll to position [180, 0]
click at [574, 510] on button "Envoyer" at bounding box center [569, 514] width 413 height 30
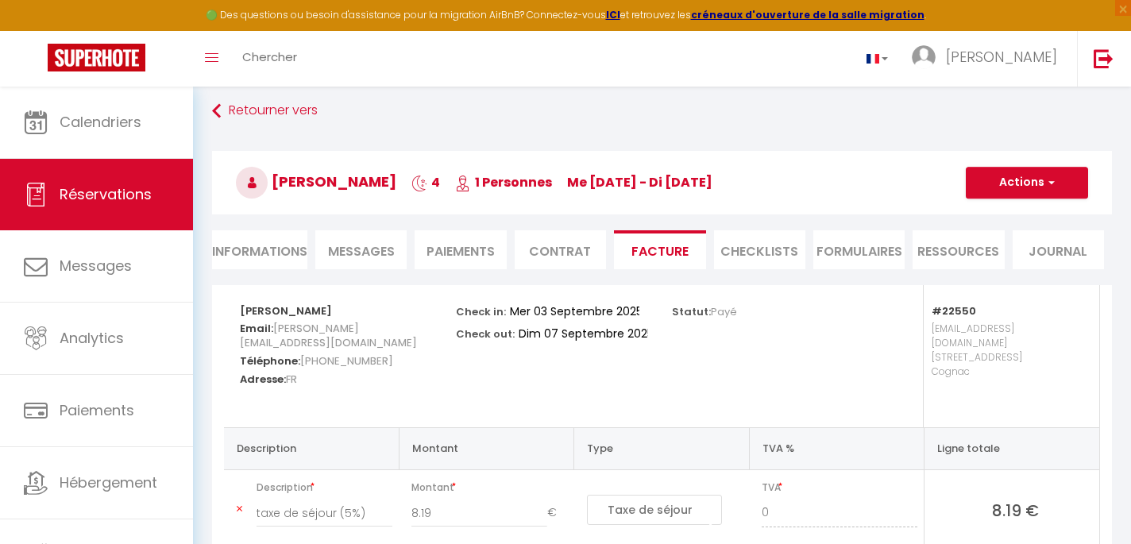
scroll to position [0, 0]
